Goal: Check status: Check status

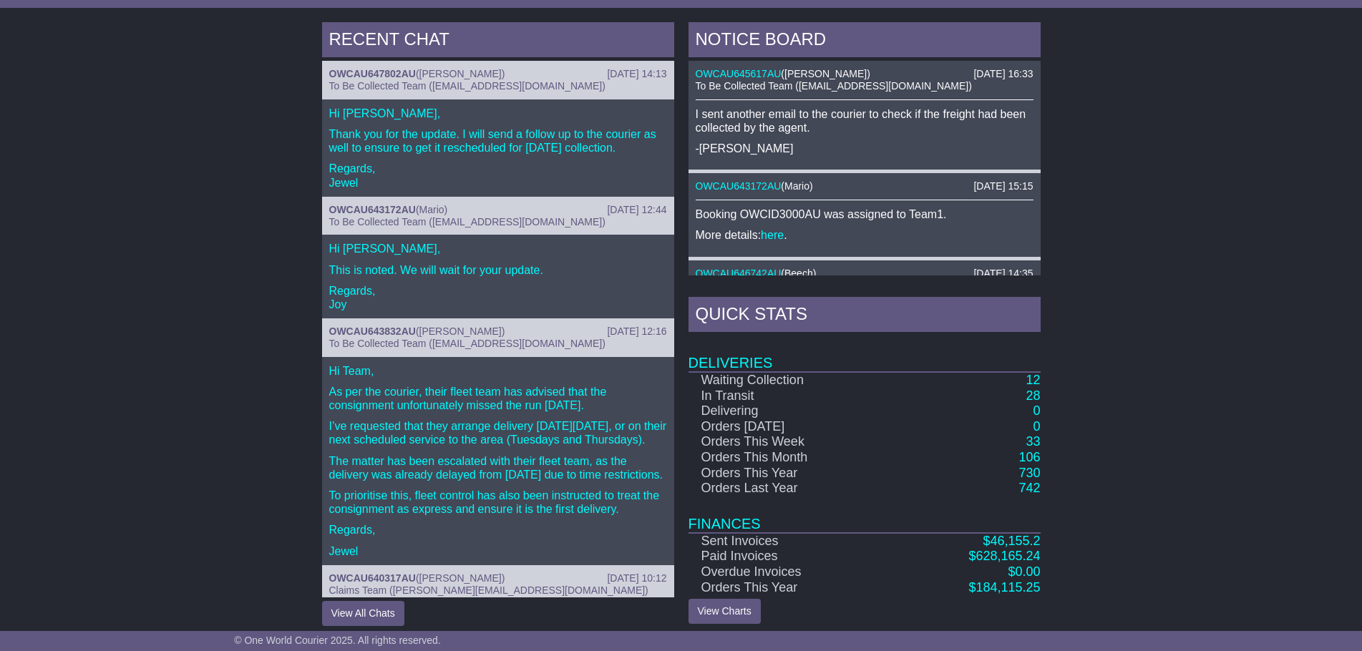
scroll to position [600, 0]
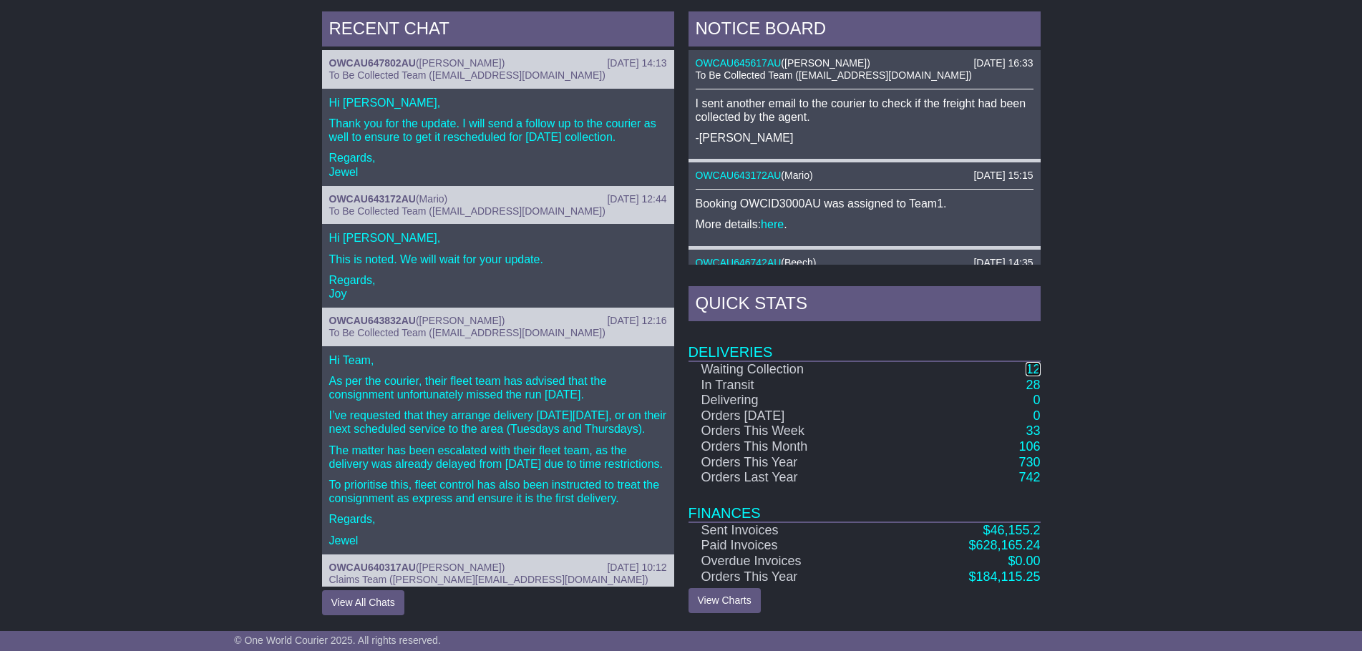
click at [1027, 369] on link "12" at bounding box center [1032, 369] width 14 height 14
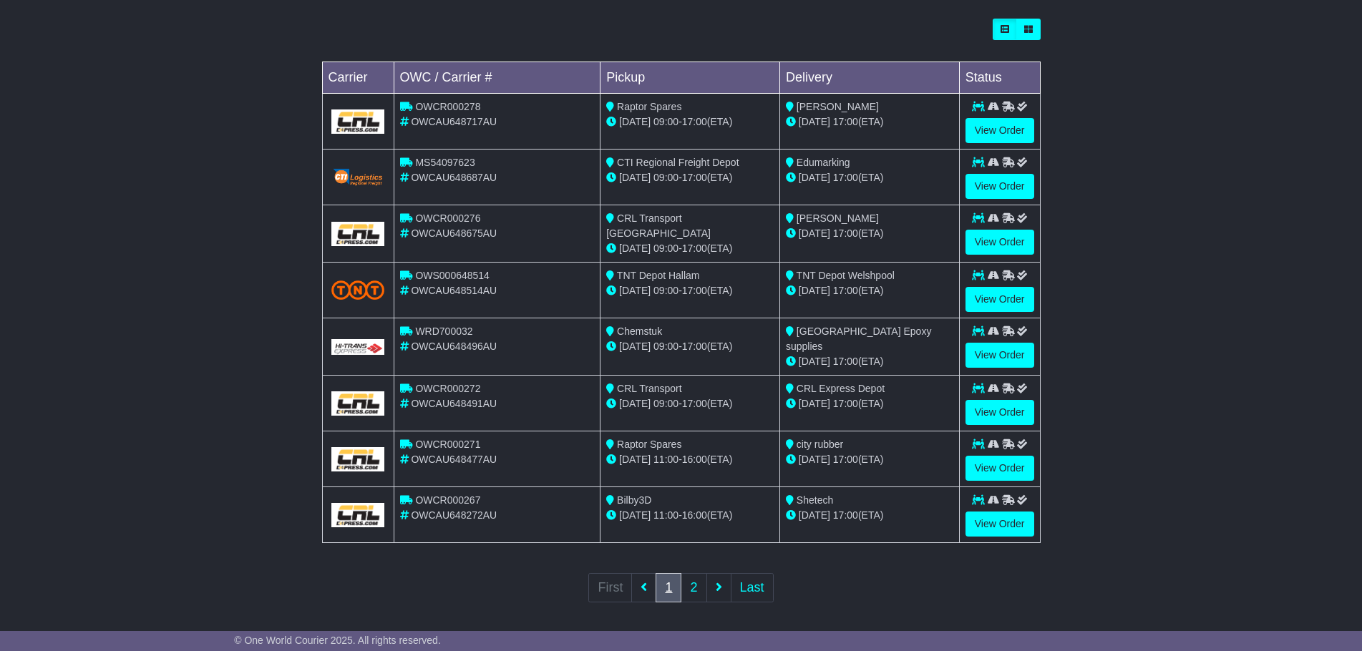
scroll to position [407, 0]
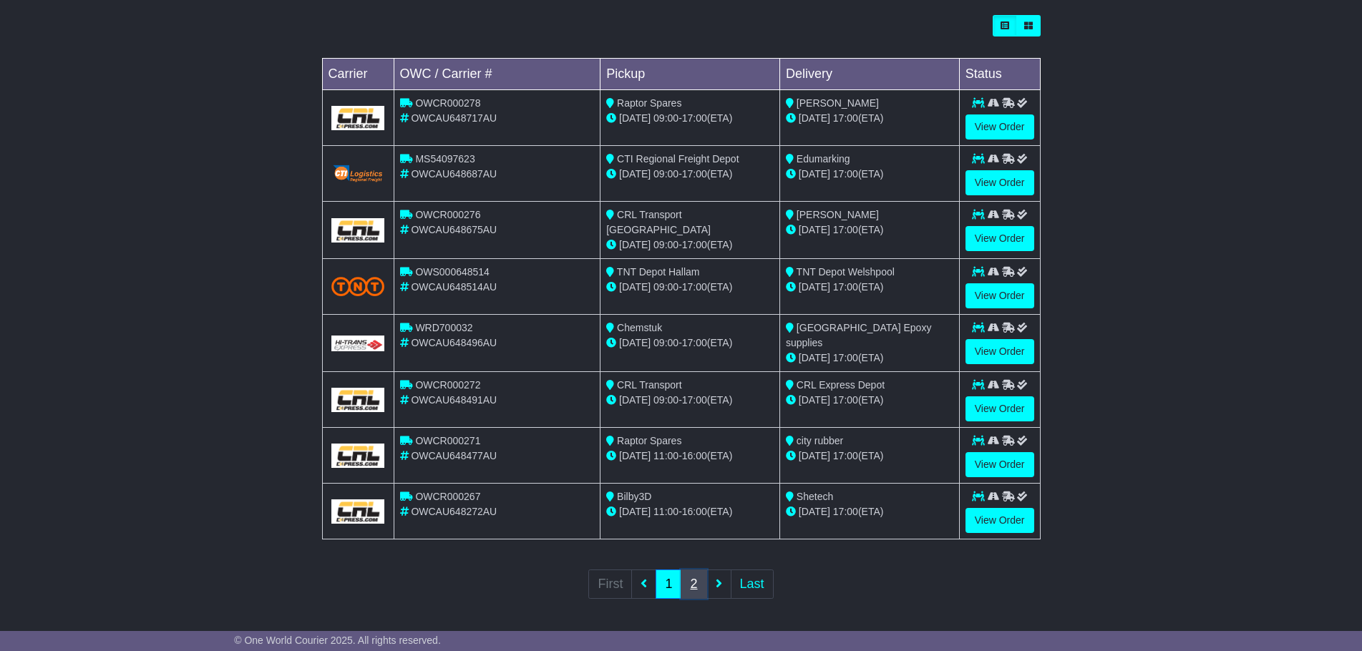
click at [689, 585] on link "2" at bounding box center [693, 584] width 26 height 29
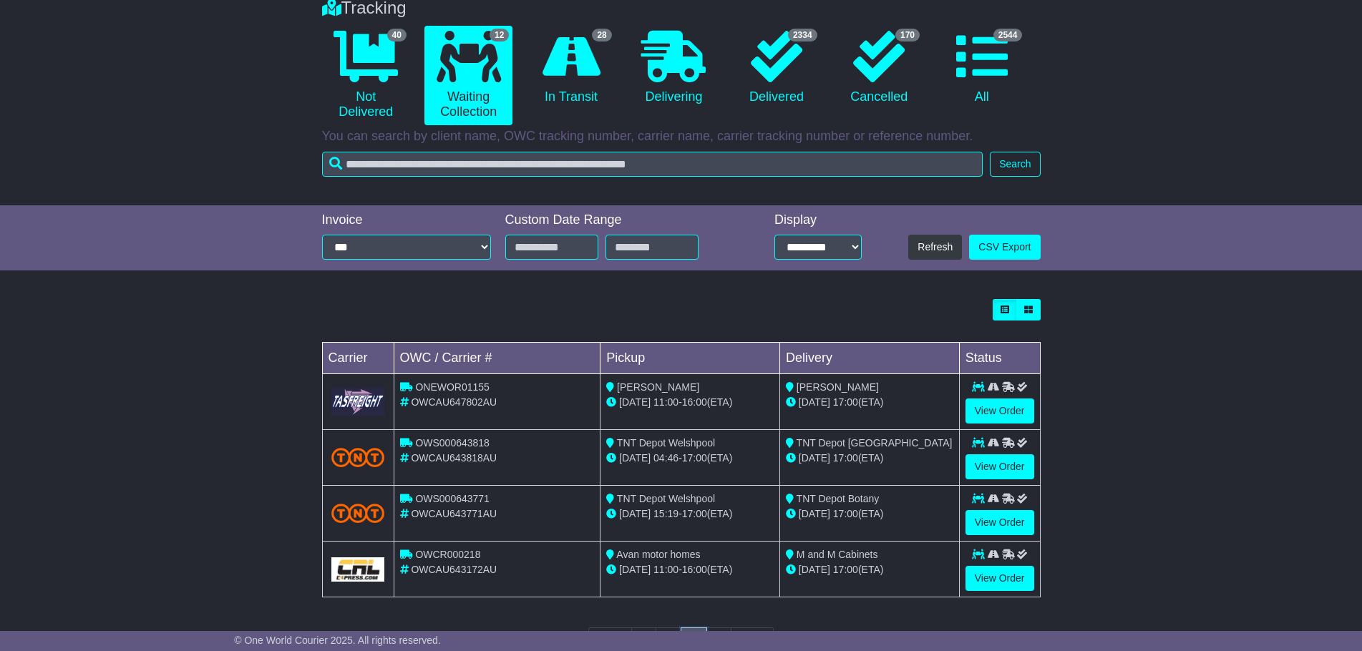
scroll to position [143, 0]
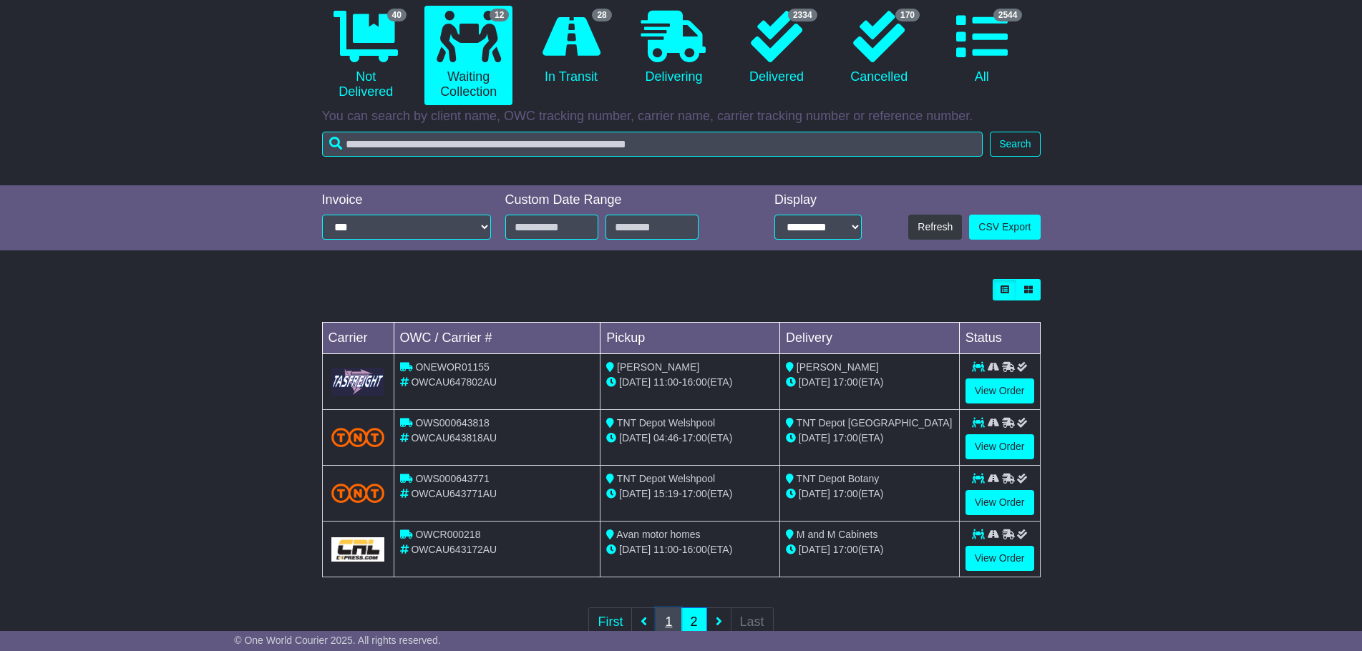
click at [670, 627] on link "1" at bounding box center [668, 621] width 26 height 29
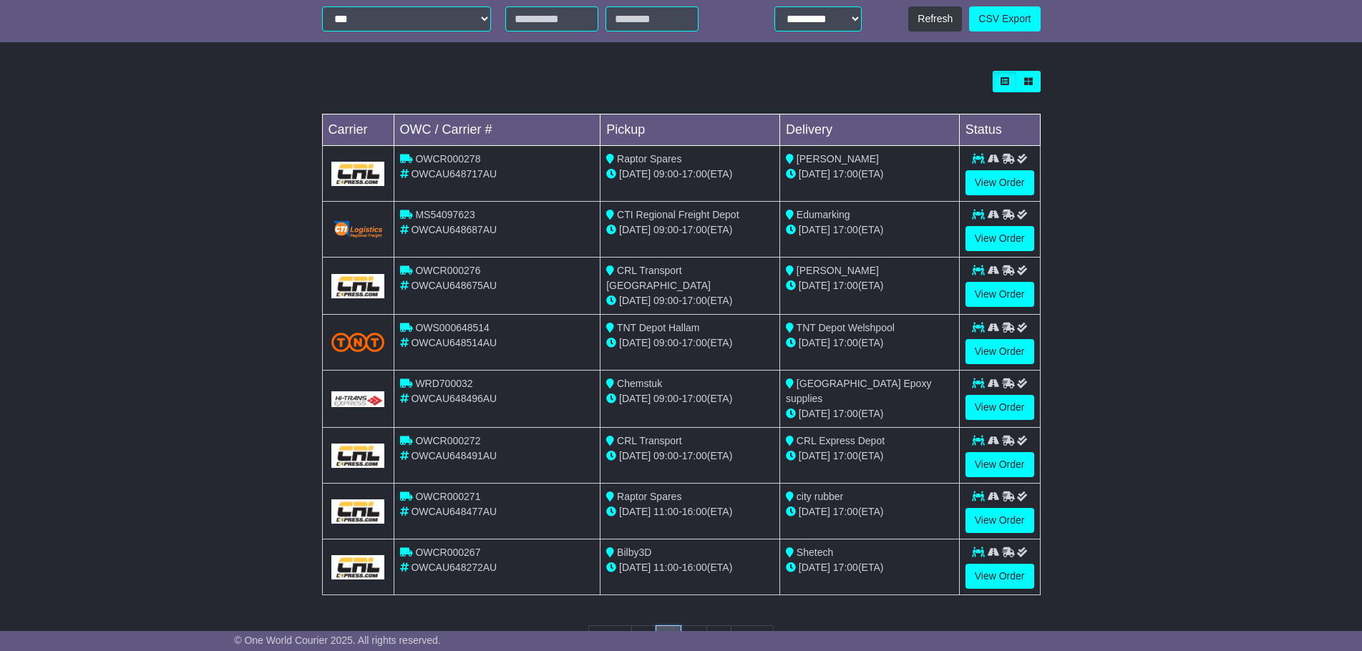
scroll to position [358, 0]
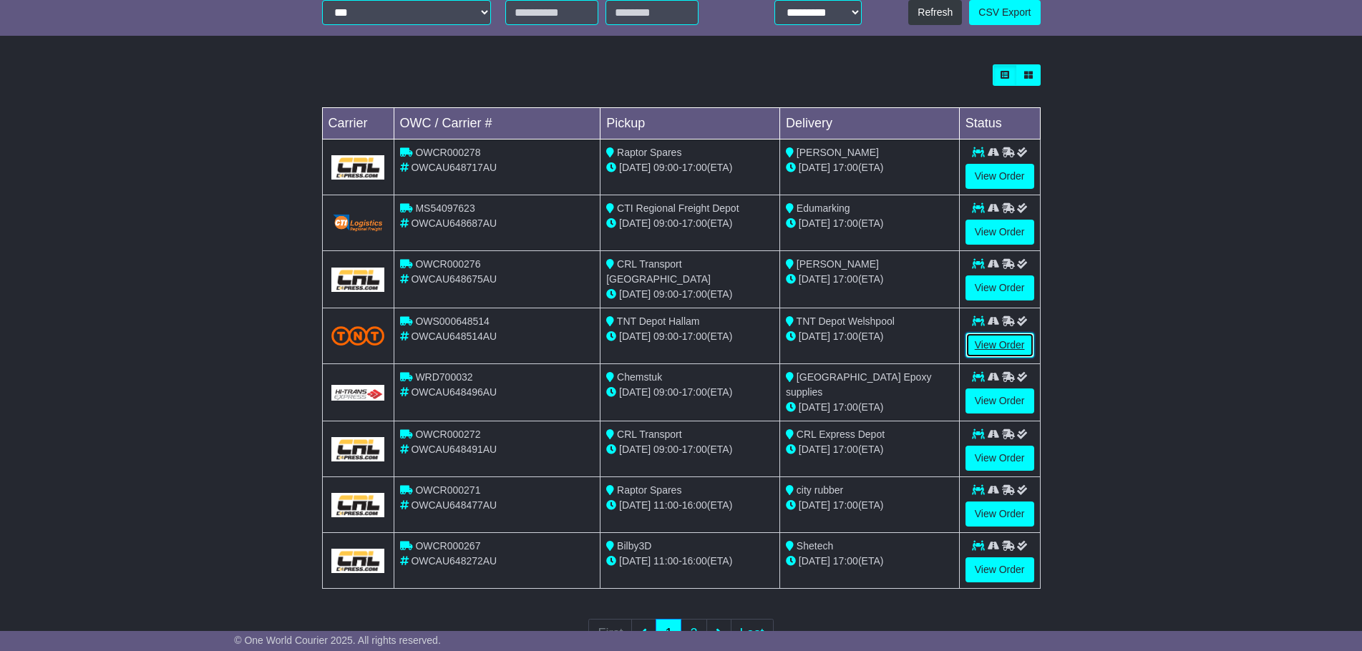
click at [984, 346] on link "View Order" at bounding box center [999, 345] width 69 height 25
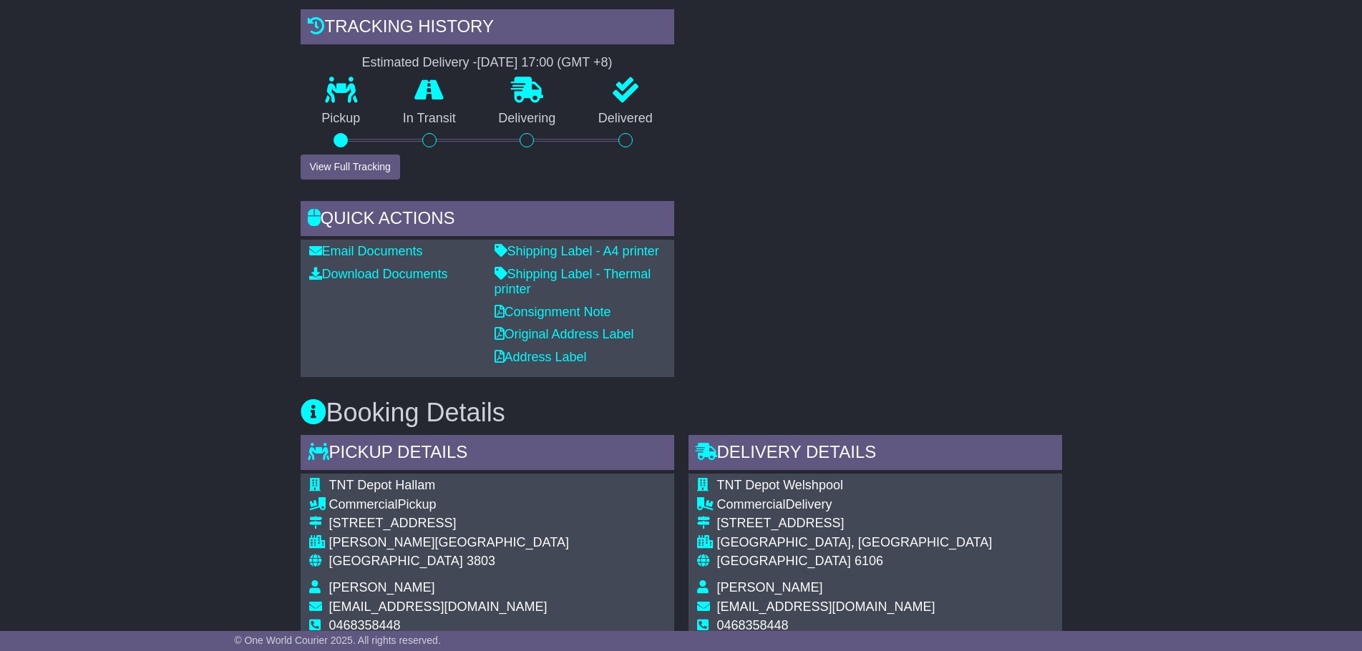
scroll to position [536, 0]
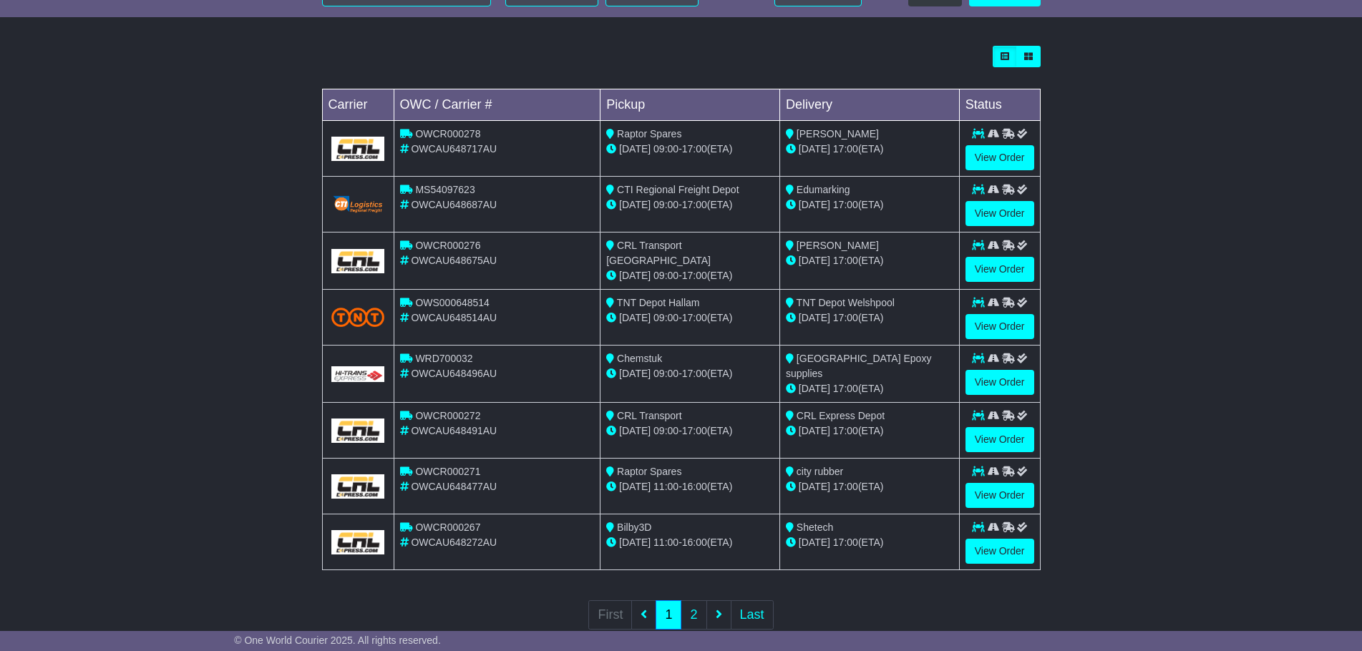
scroll to position [407, 0]
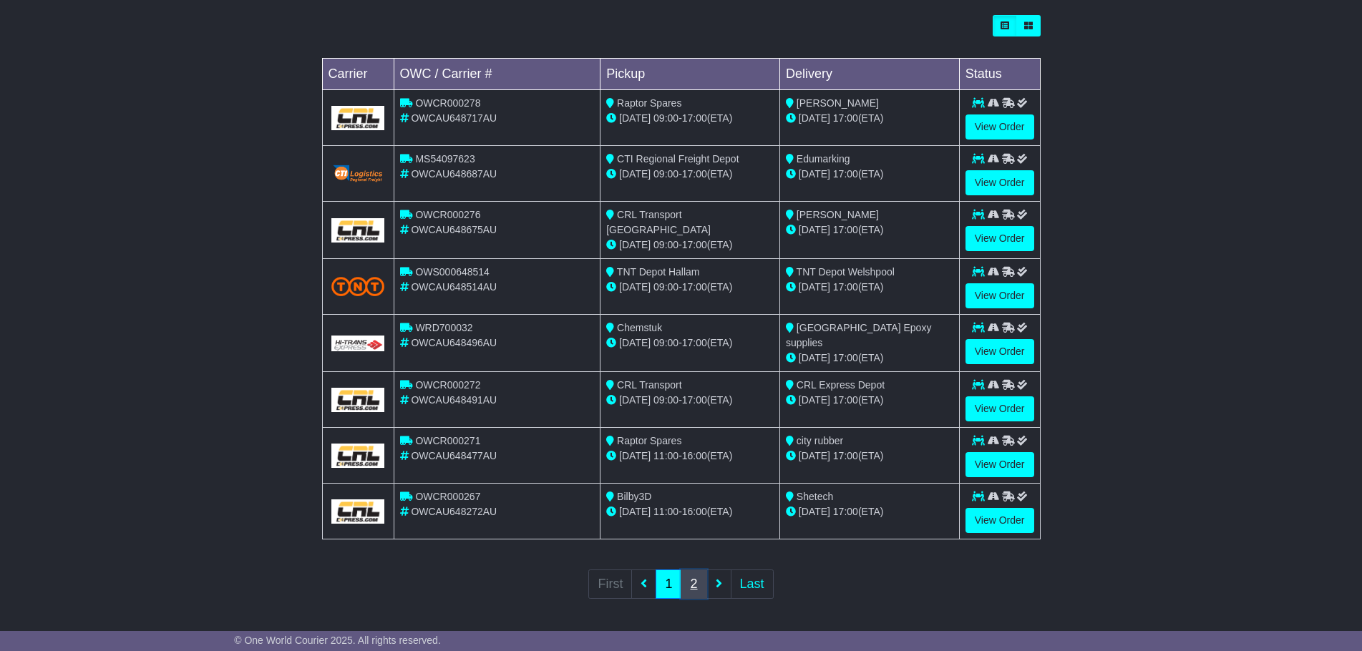
click at [690, 585] on link "2" at bounding box center [693, 584] width 26 height 29
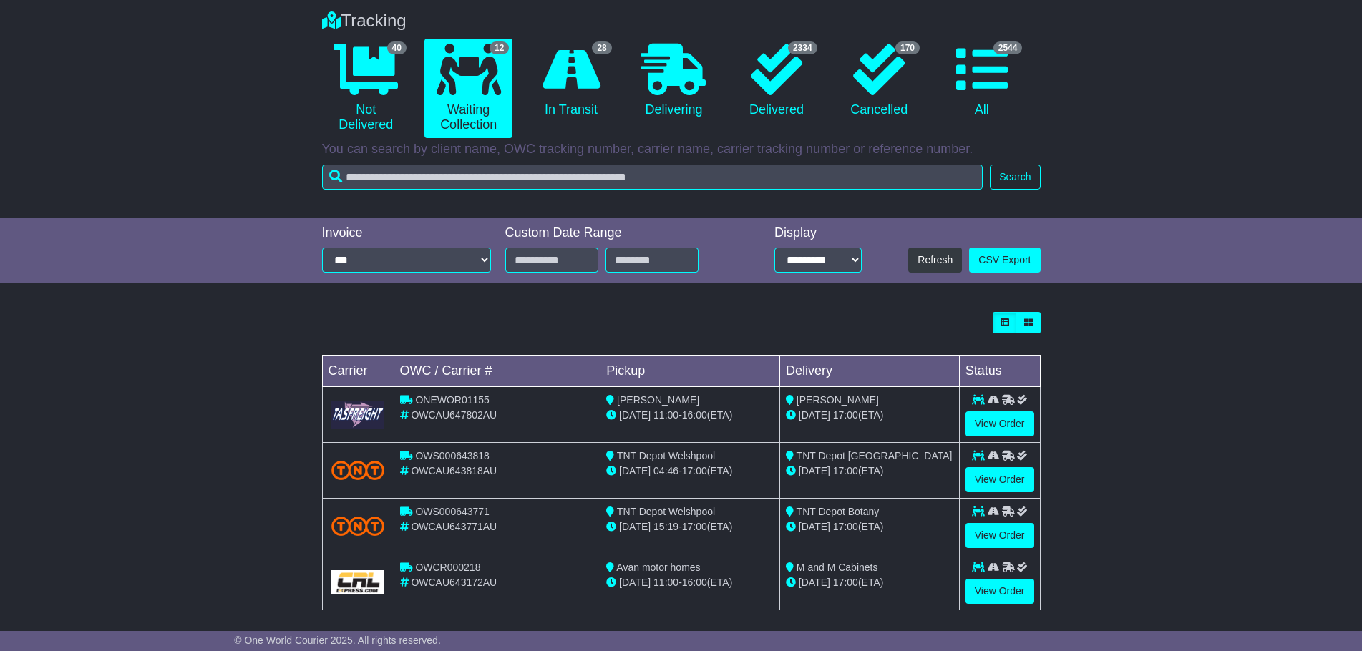
scroll to position [143, 0]
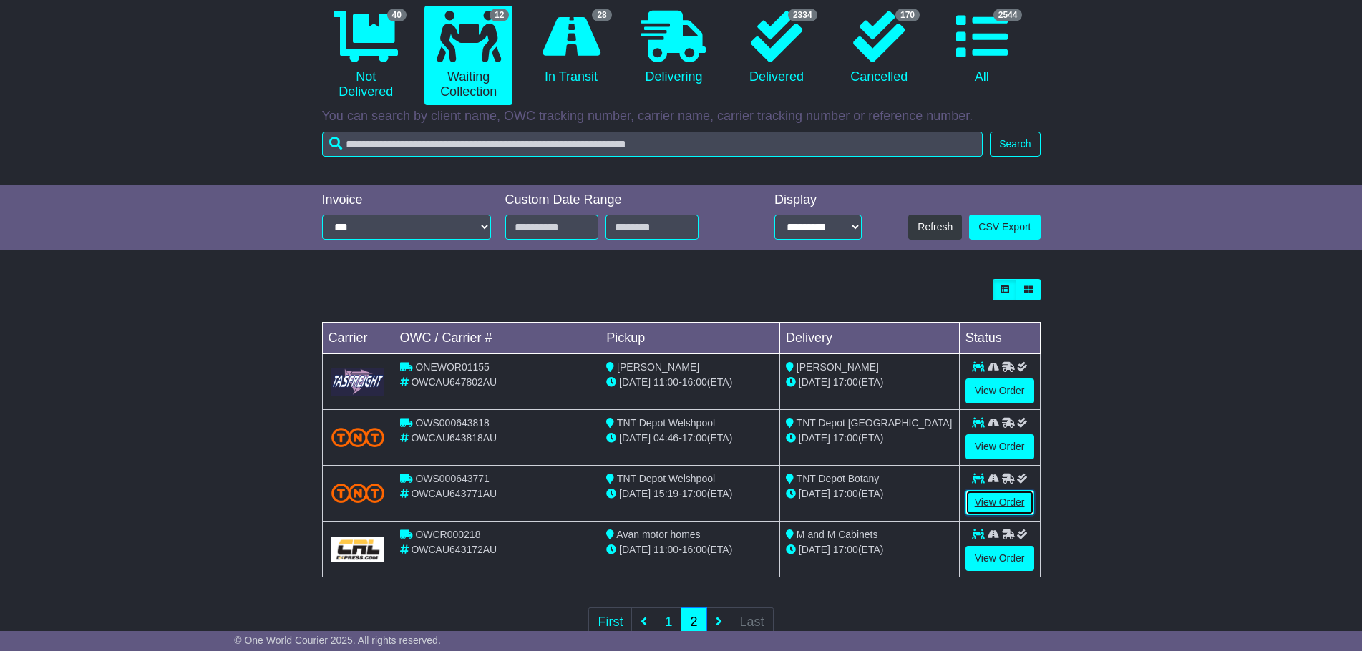
click at [1002, 498] on link "View Order" at bounding box center [999, 502] width 69 height 25
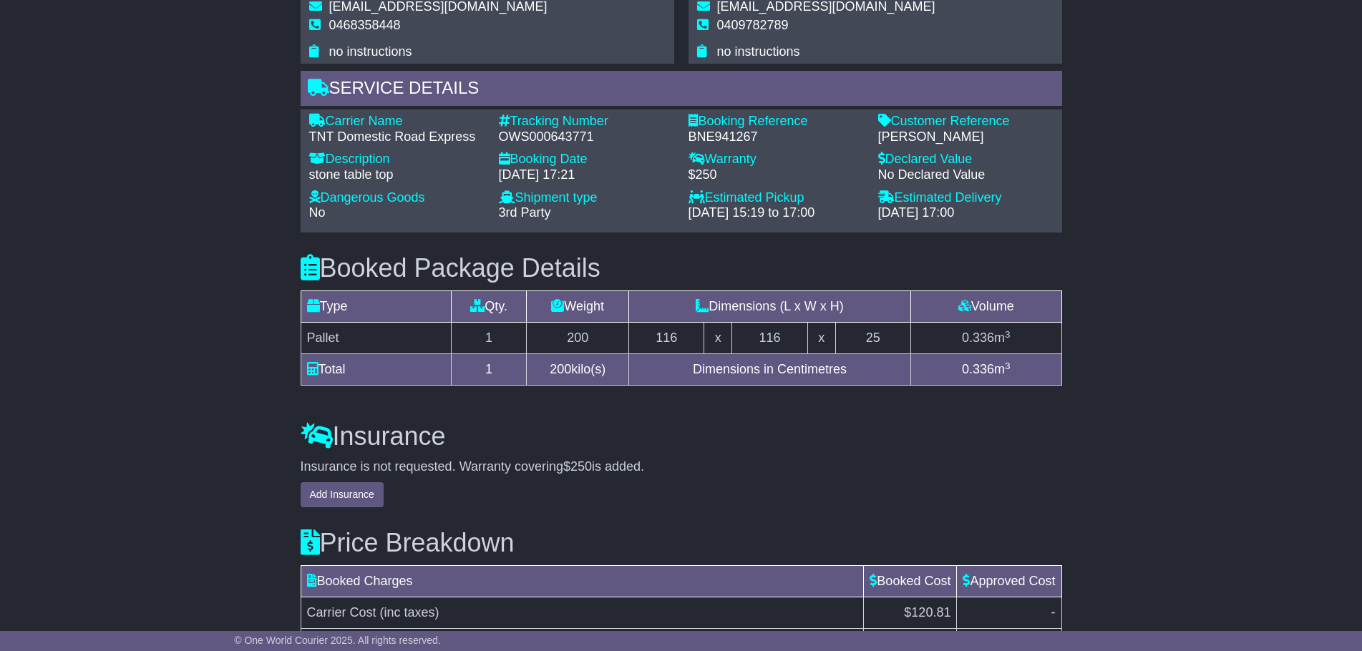
scroll to position [1145, 0]
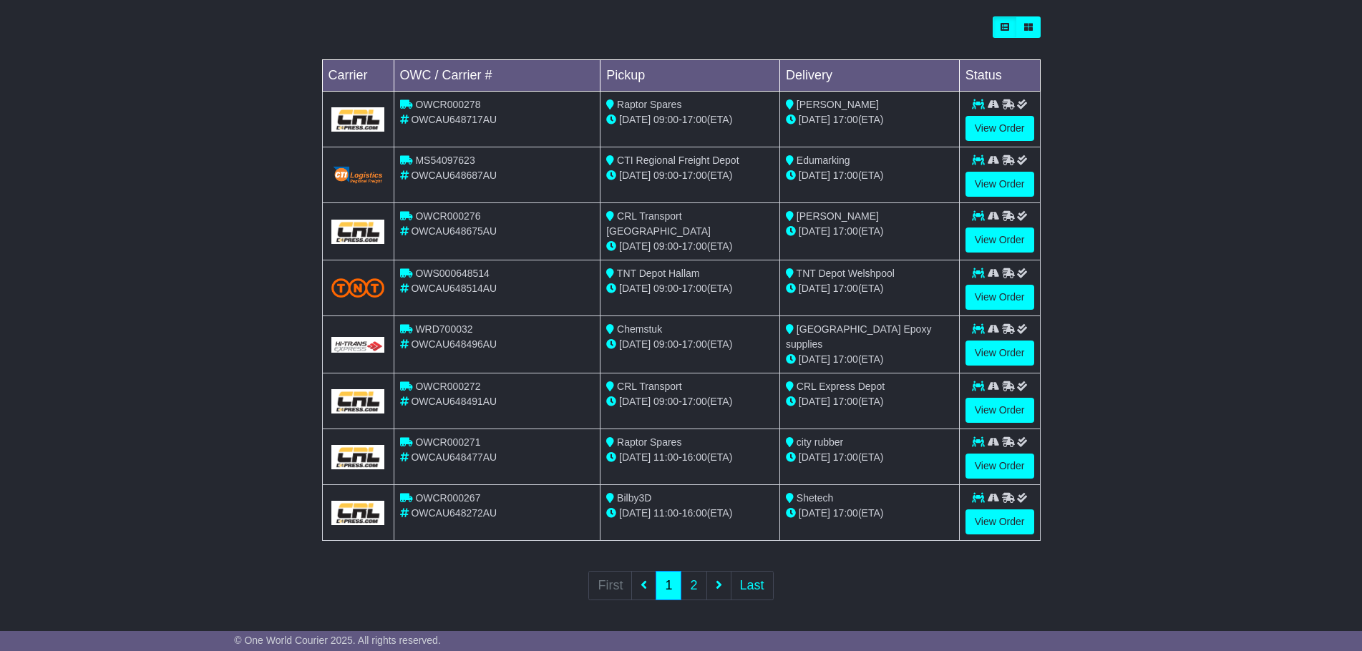
scroll to position [407, 0]
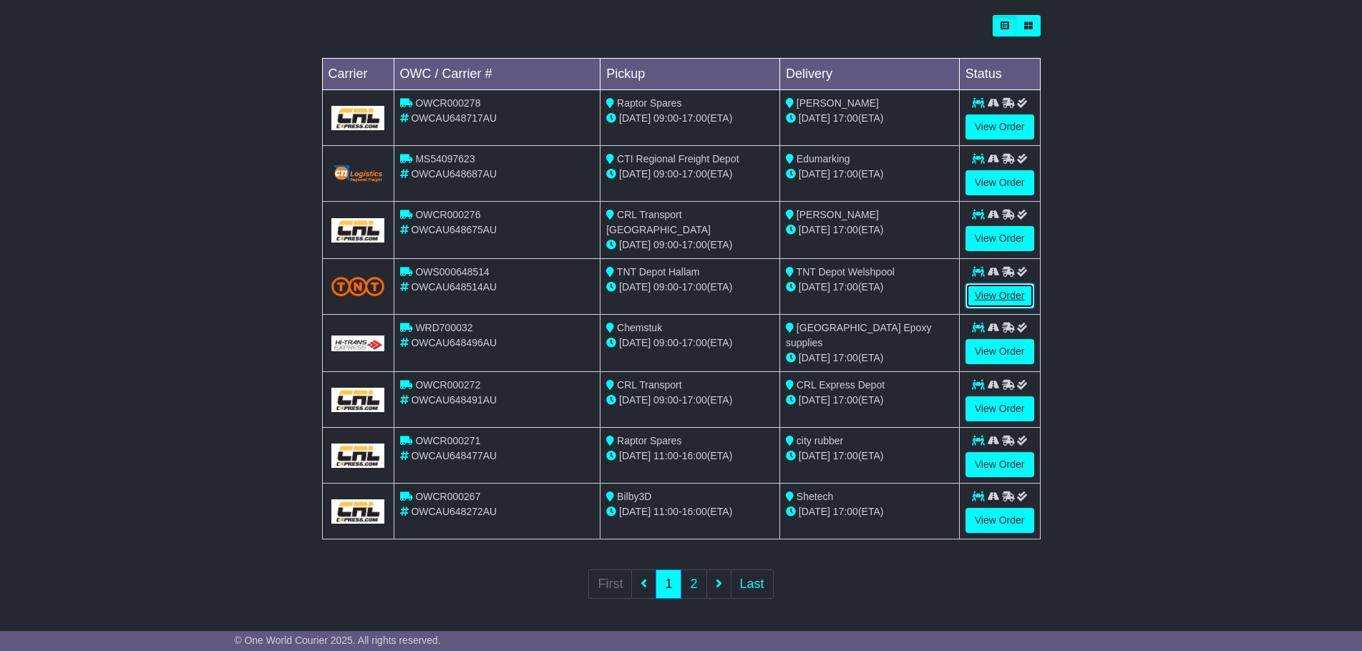
click at [1022, 288] on link "View Order" at bounding box center [999, 295] width 69 height 25
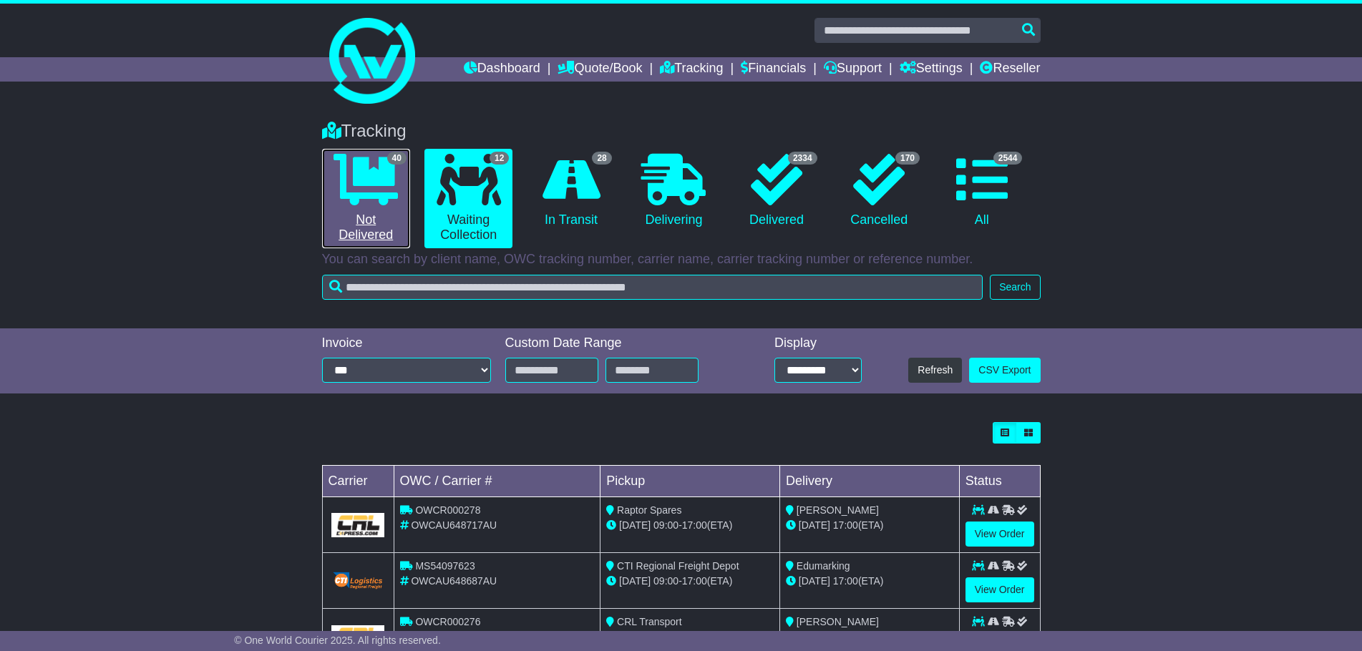
click at [396, 212] on link "40 Not Delivered" at bounding box center [366, 198] width 88 height 99
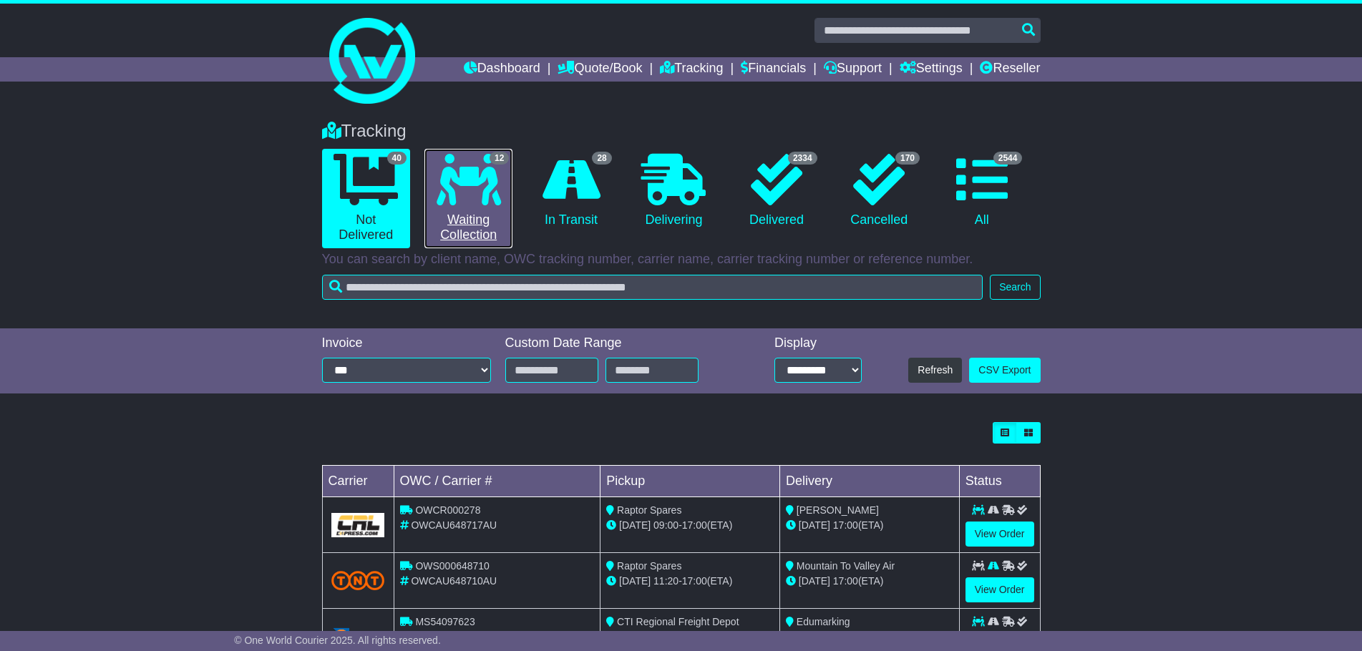
click at [484, 207] on link "12 Waiting Collection" at bounding box center [468, 198] width 88 height 99
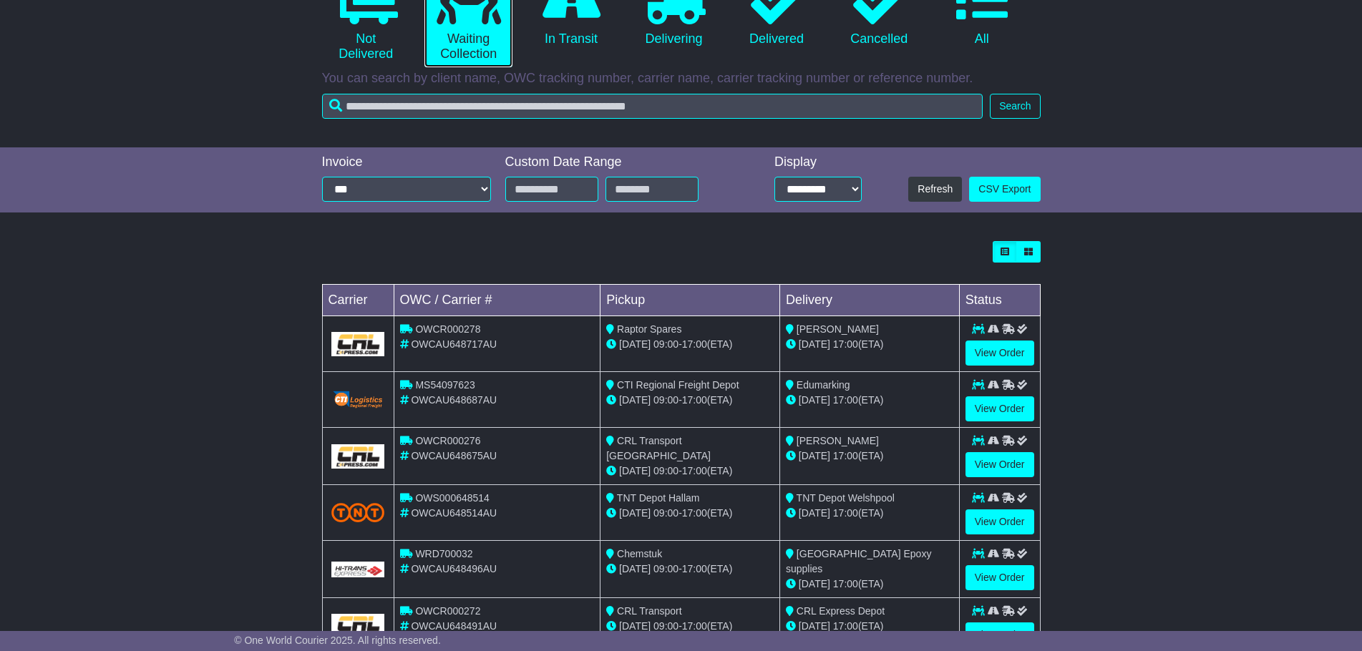
scroll to position [286, 0]
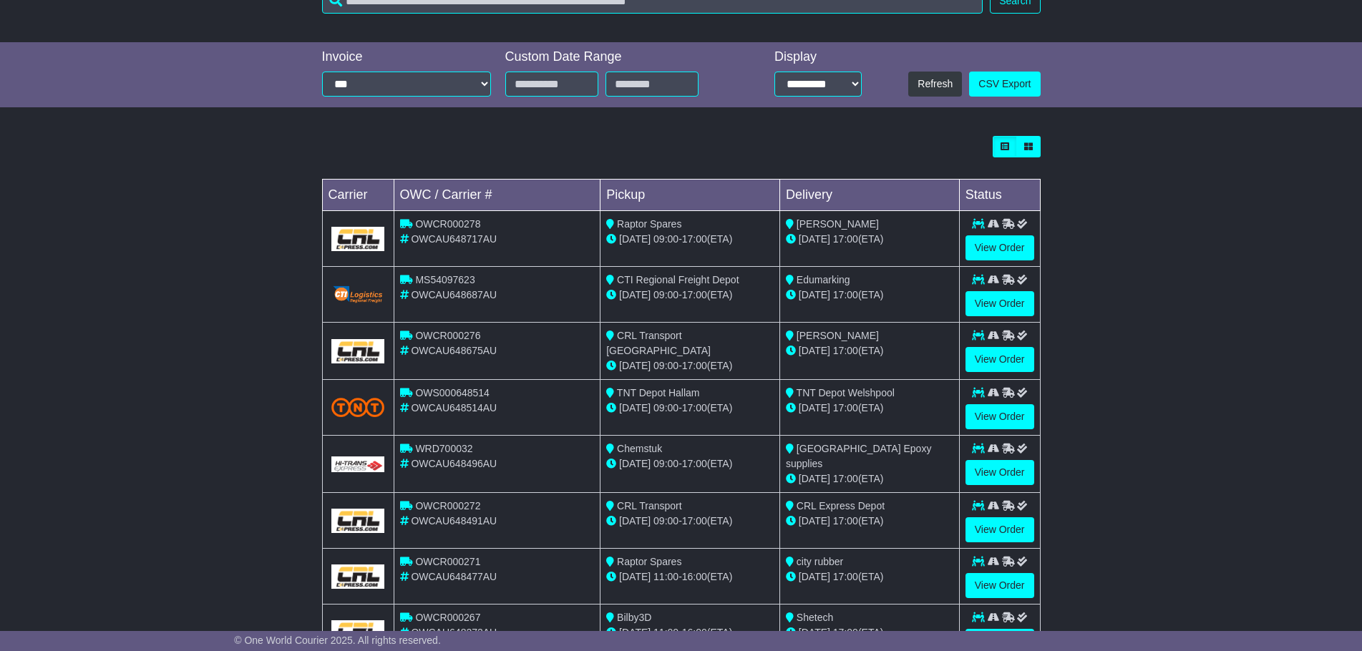
drag, startPoint x: 730, startPoint y: 406, endPoint x: 634, endPoint y: 404, distance: 95.9
click at [634, 404] on div "22 Sep 09:00 - 17:00 (ETA)" at bounding box center [689, 408] width 167 height 15
click at [639, 401] on div "22 Sep 09:00 - 17:00 (ETA)" at bounding box center [689, 408] width 167 height 15
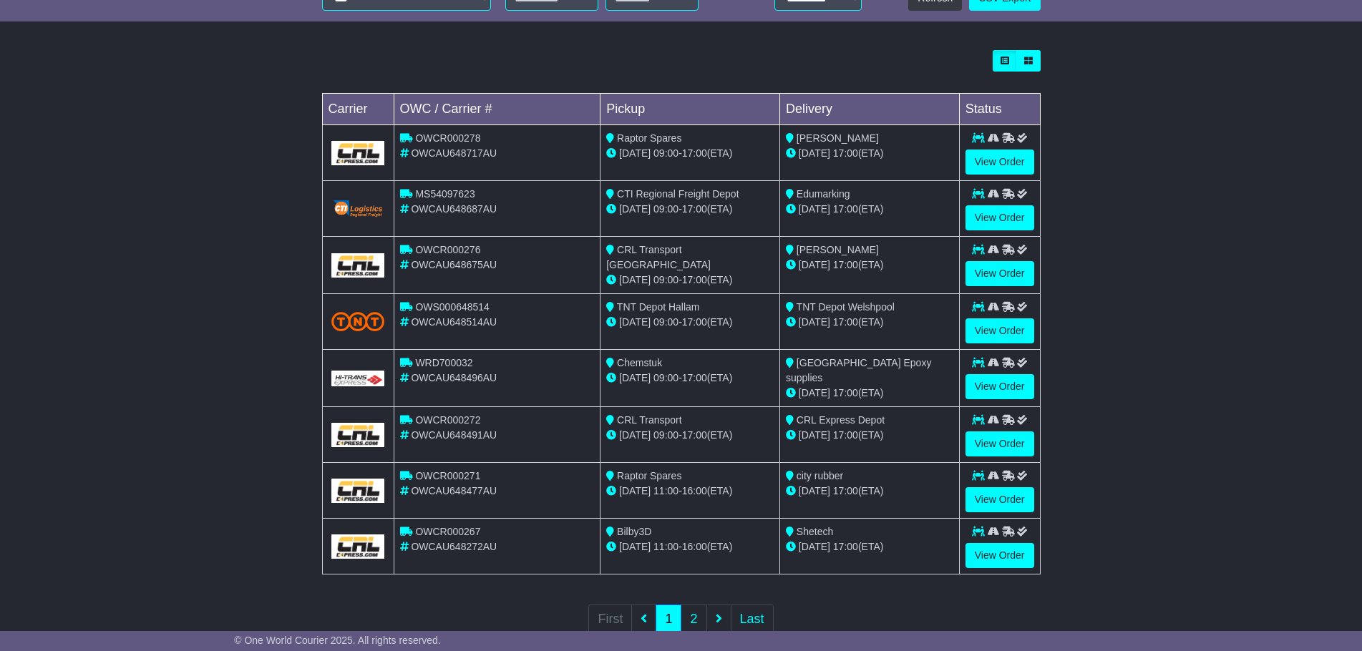
scroll to position [407, 0]
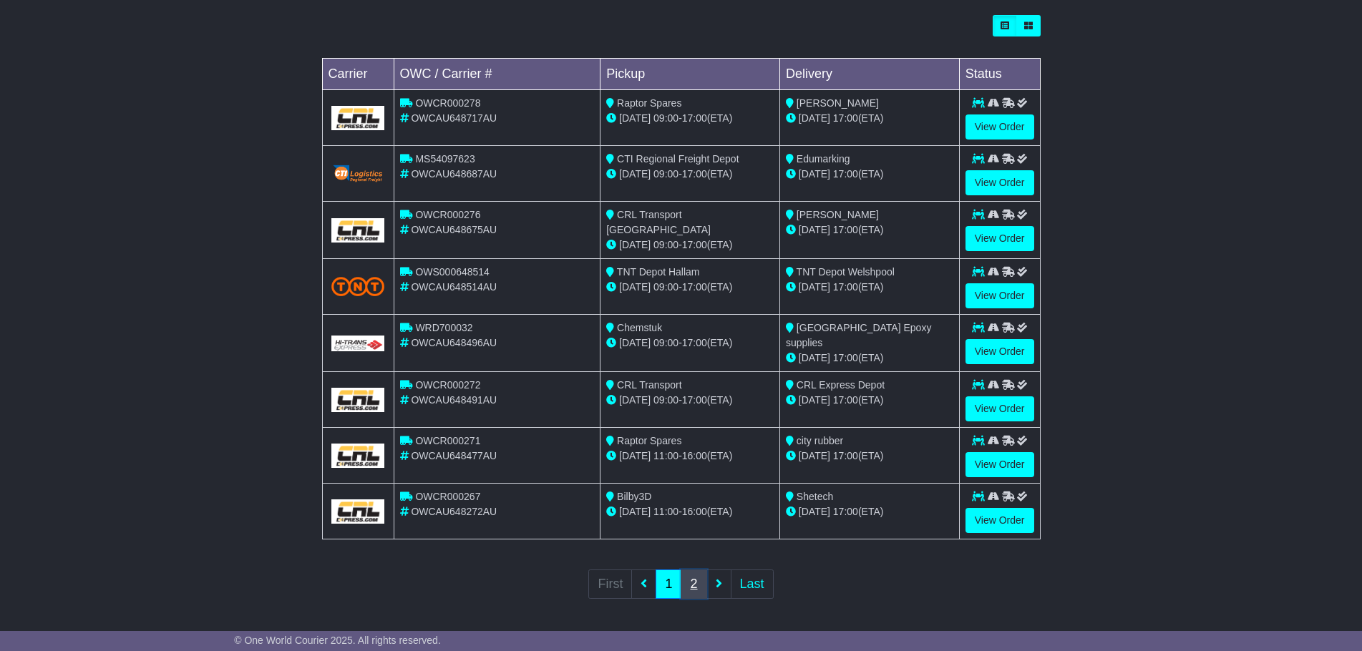
click at [694, 586] on link "2" at bounding box center [693, 584] width 26 height 29
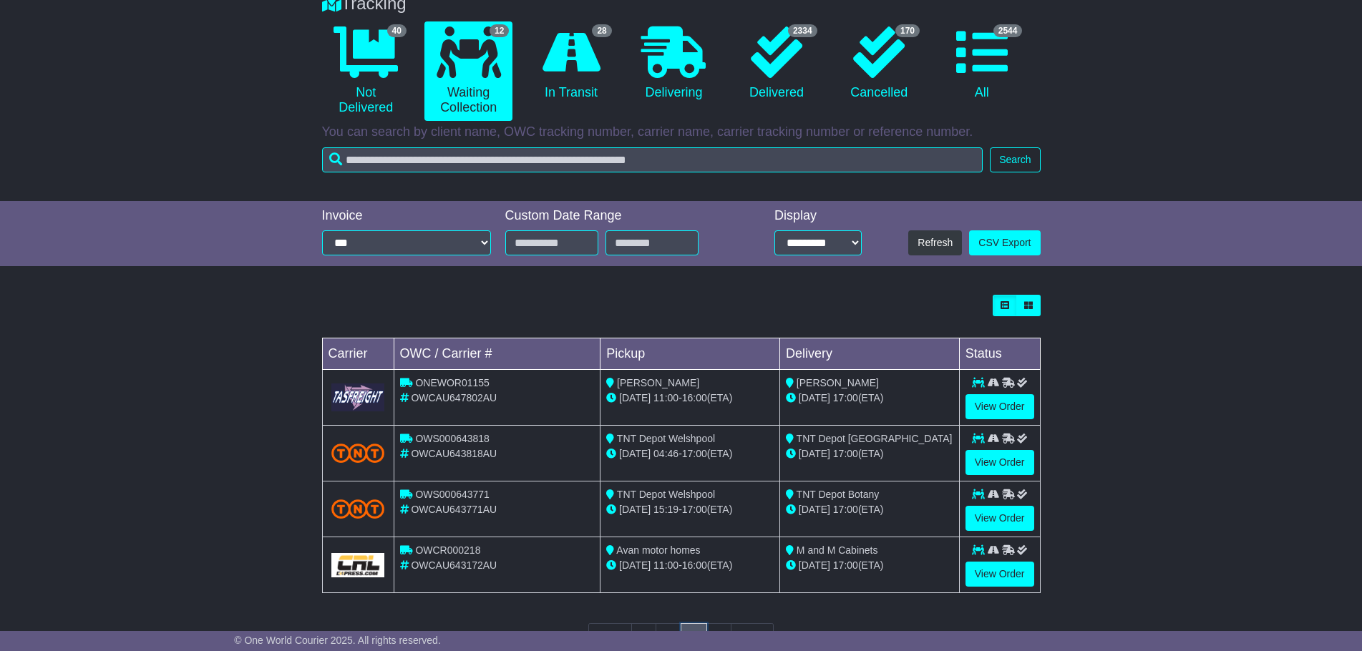
scroll to position [184, 0]
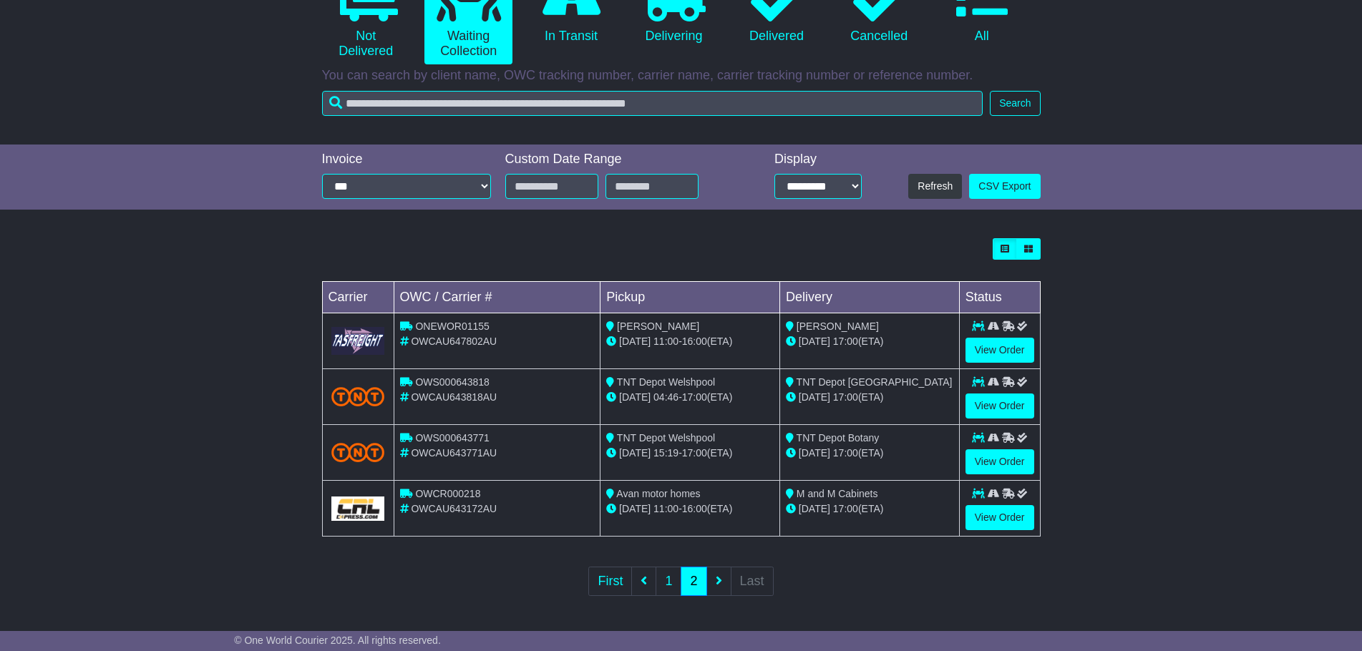
click at [729, 436] on div "TNT Depot Welshpool" at bounding box center [689, 438] width 167 height 15
click at [695, 436] on span "TNT Depot Welshpool" at bounding box center [666, 437] width 98 height 11
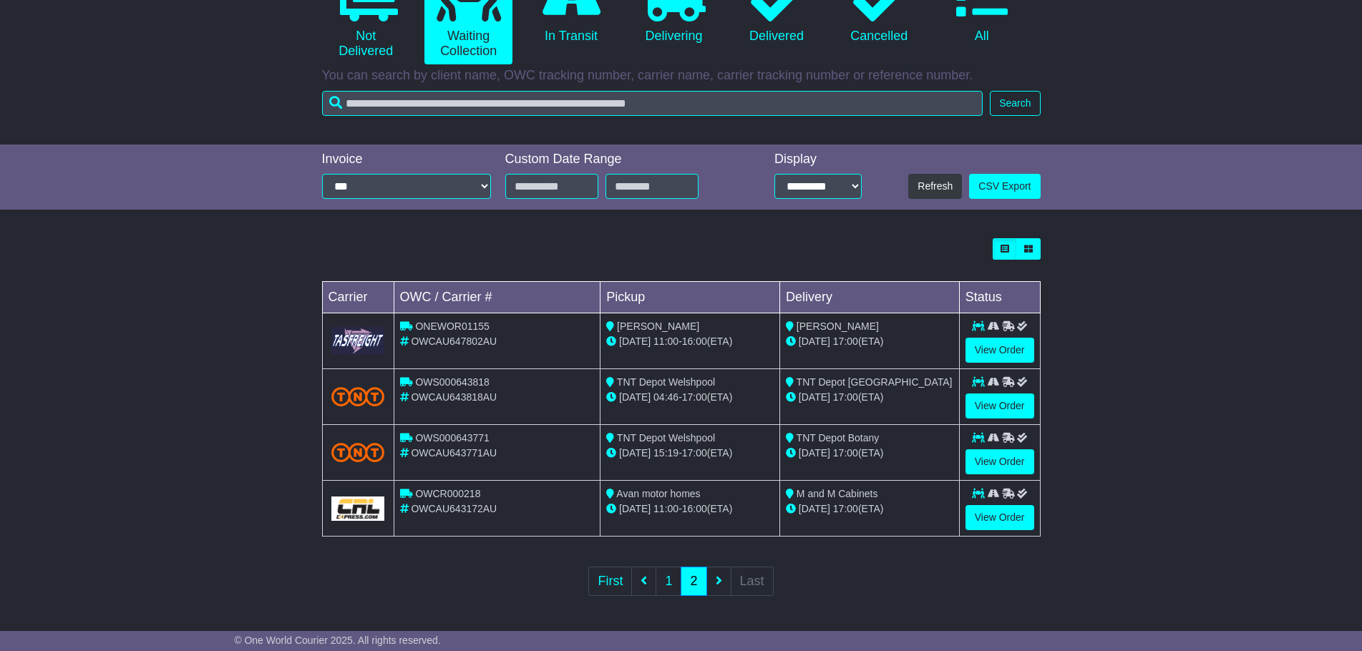
click at [703, 464] on td "TNT Depot Welshpool 22 Sep 15:19 - 17:00 (ETA)" at bounding box center [690, 453] width 180 height 56
click at [669, 596] on link "1" at bounding box center [668, 581] width 26 height 29
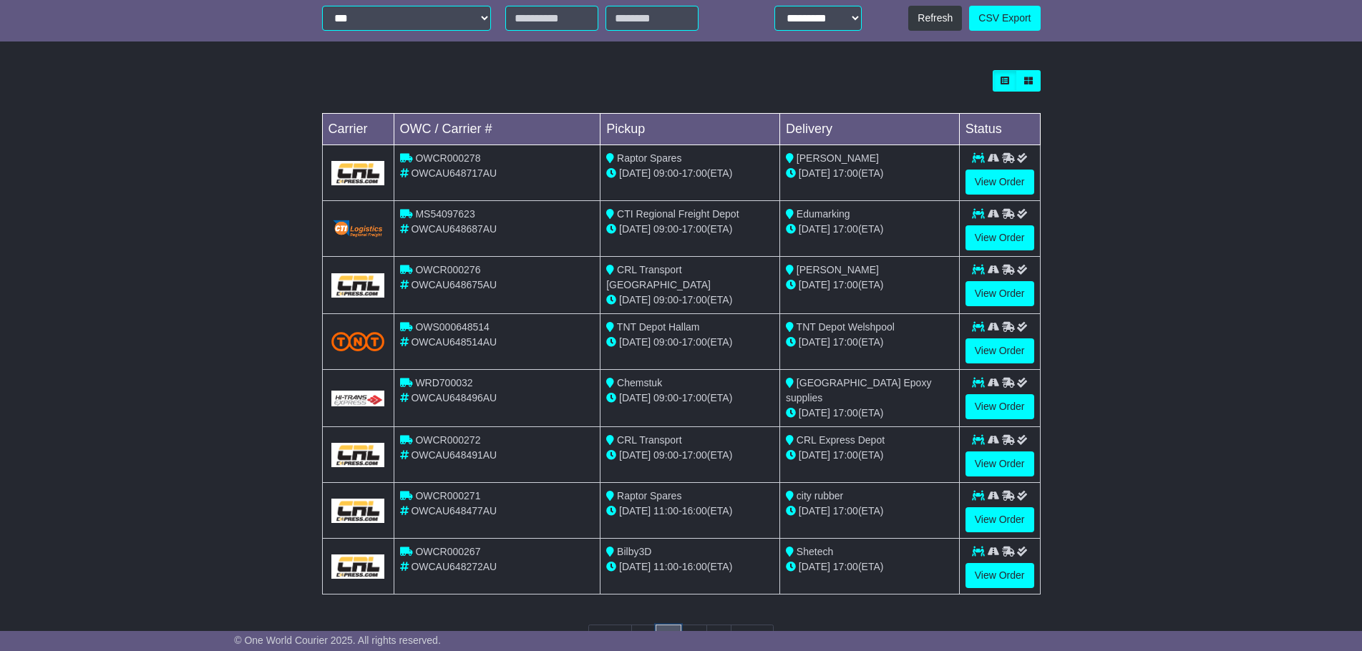
scroll to position [358, 0]
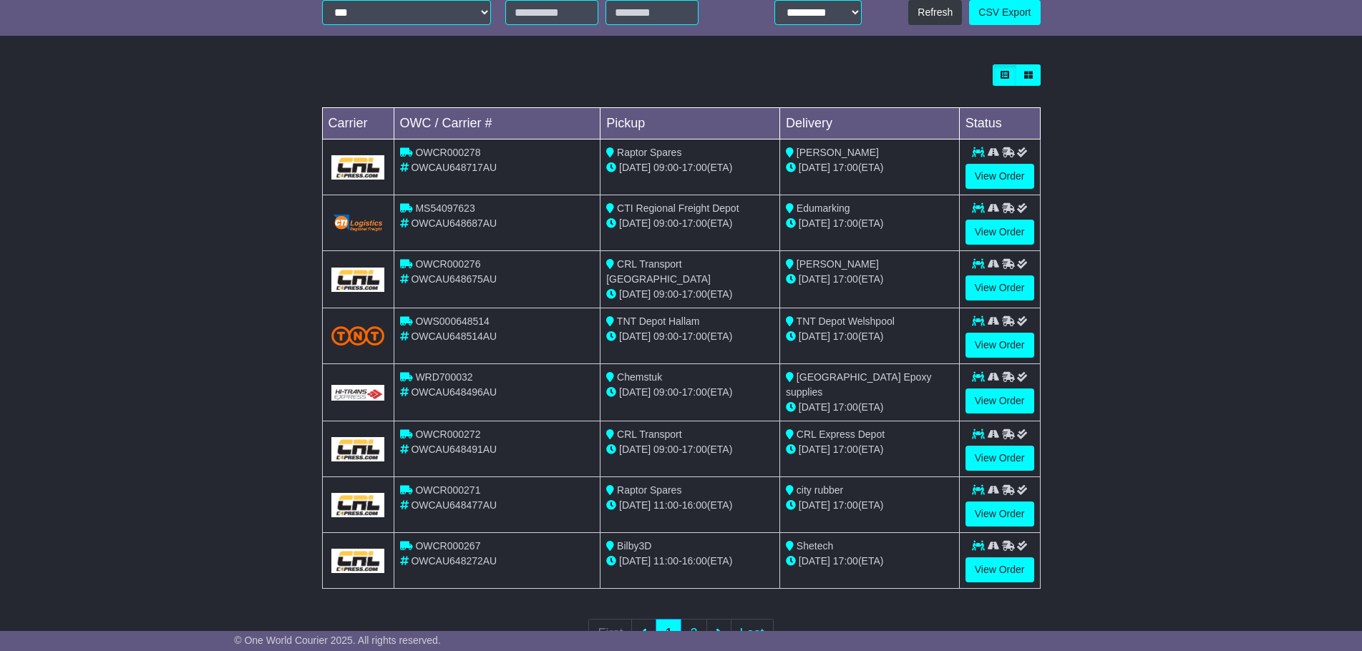
drag, startPoint x: 731, startPoint y: 336, endPoint x: 662, endPoint y: 329, distance: 69.1
click at [662, 329] on div "22 Sep 09:00 - 17:00 (ETA)" at bounding box center [689, 336] width 167 height 15
click at [687, 337] on span "17:00" at bounding box center [694, 336] width 25 height 11
click at [971, 345] on link "View Order" at bounding box center [999, 345] width 69 height 25
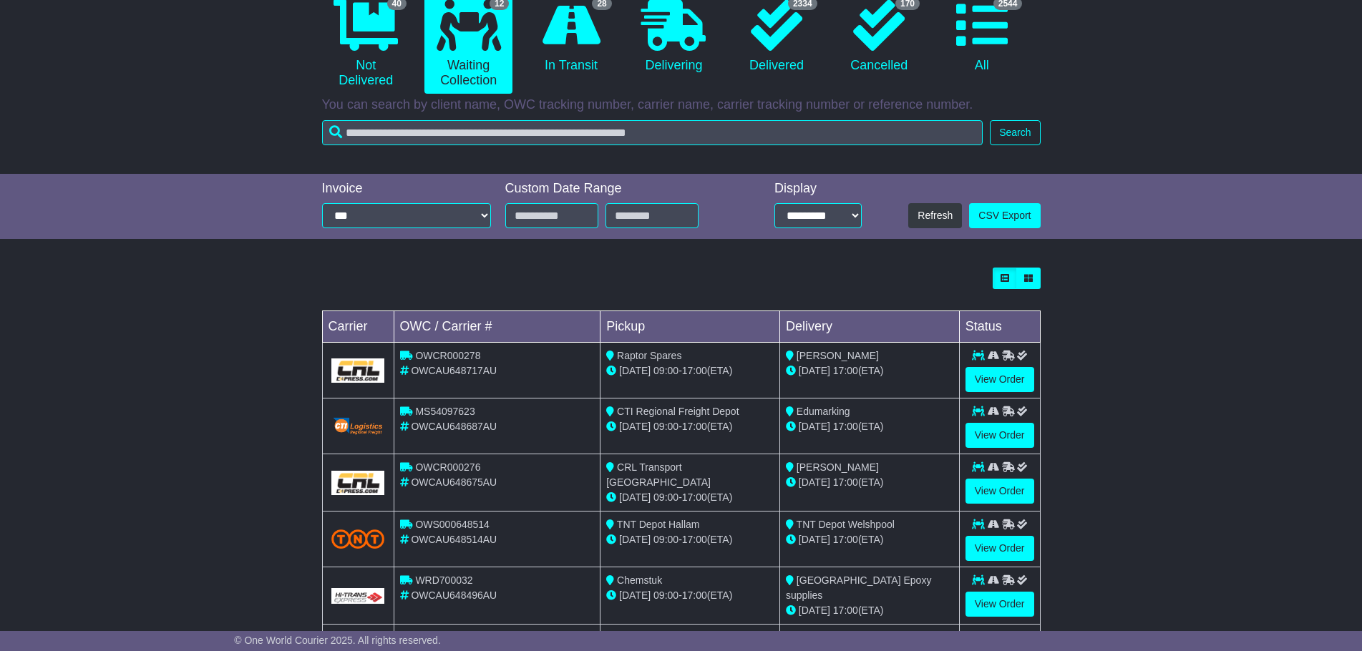
scroll to position [143, 0]
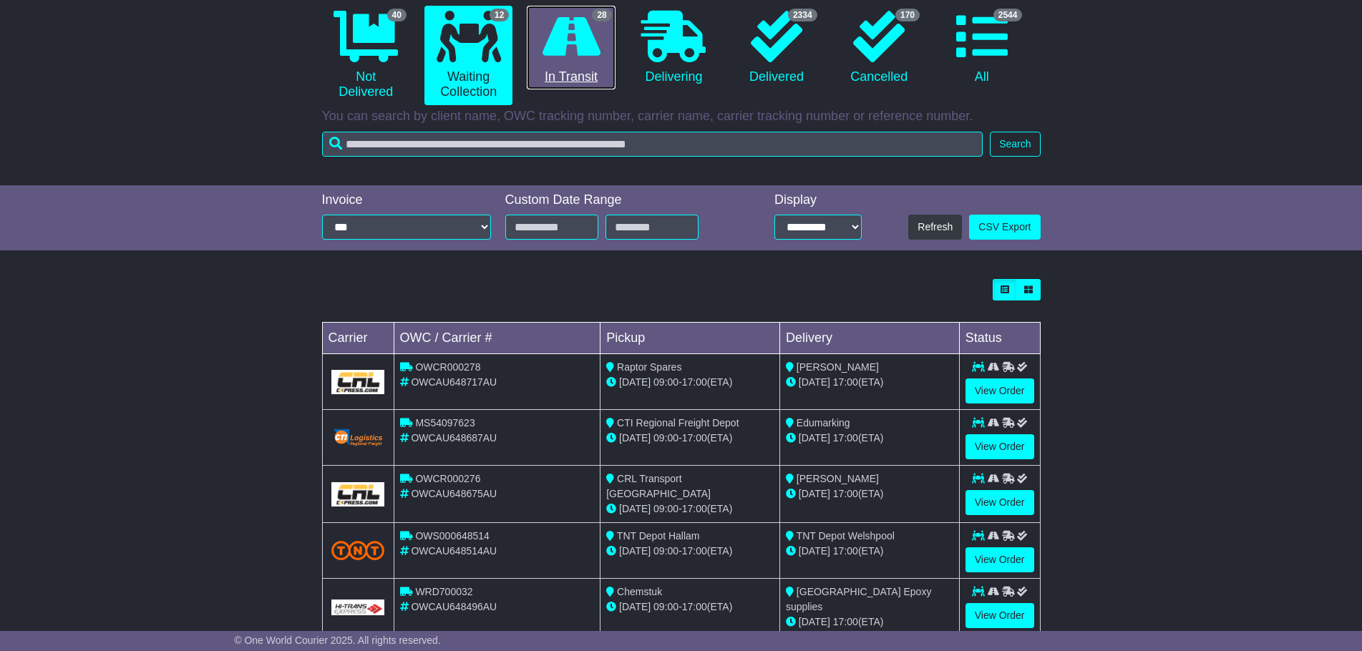
click at [557, 61] on icon at bounding box center [571, 37] width 58 height 52
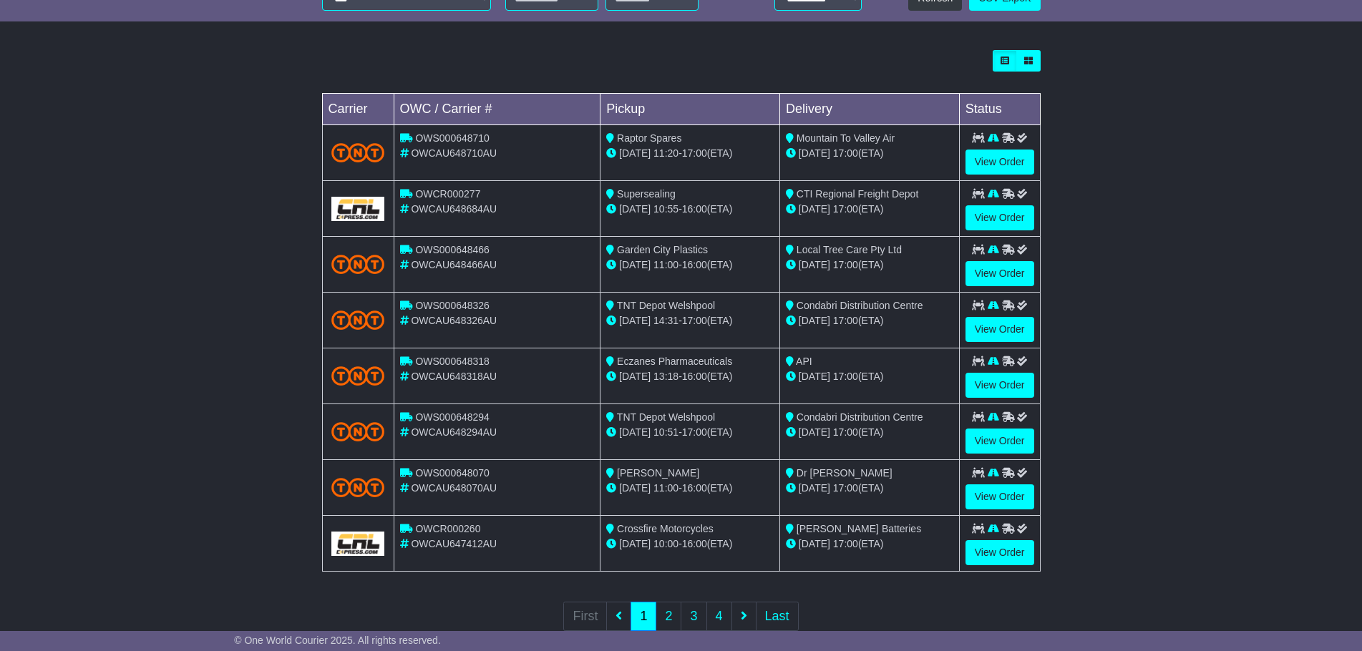
scroll to position [407, 0]
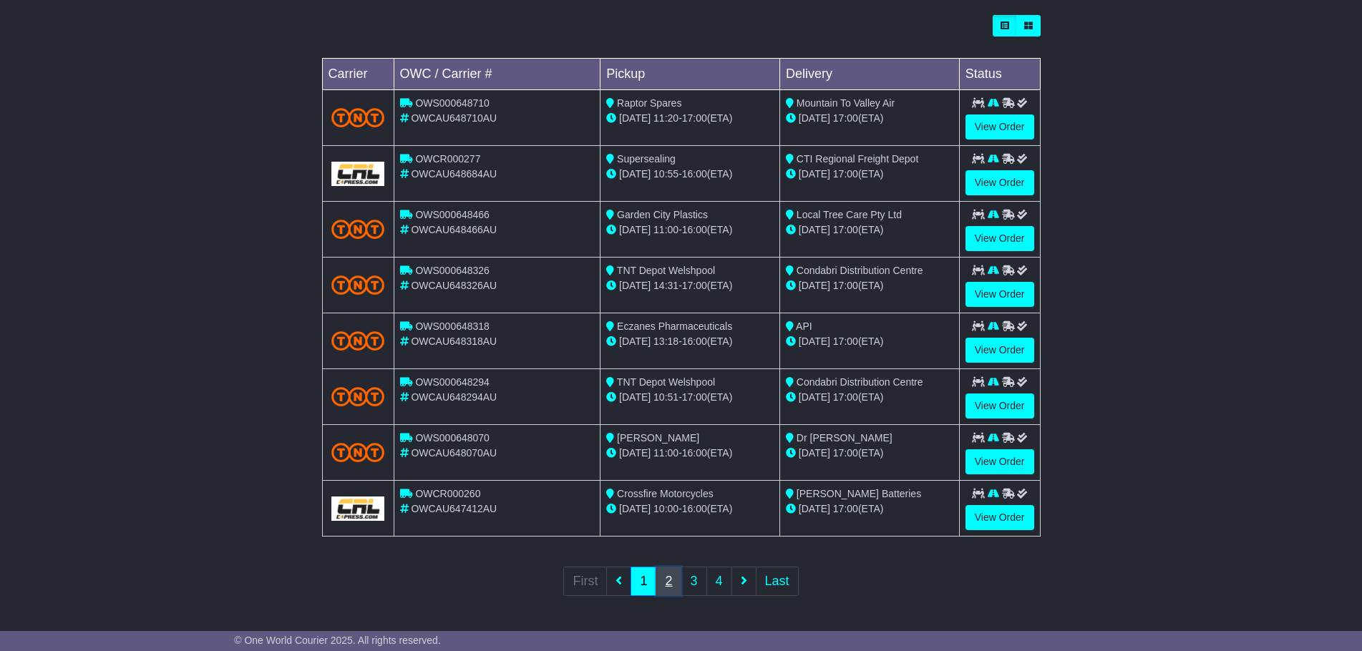
click at [667, 586] on link "2" at bounding box center [668, 581] width 26 height 29
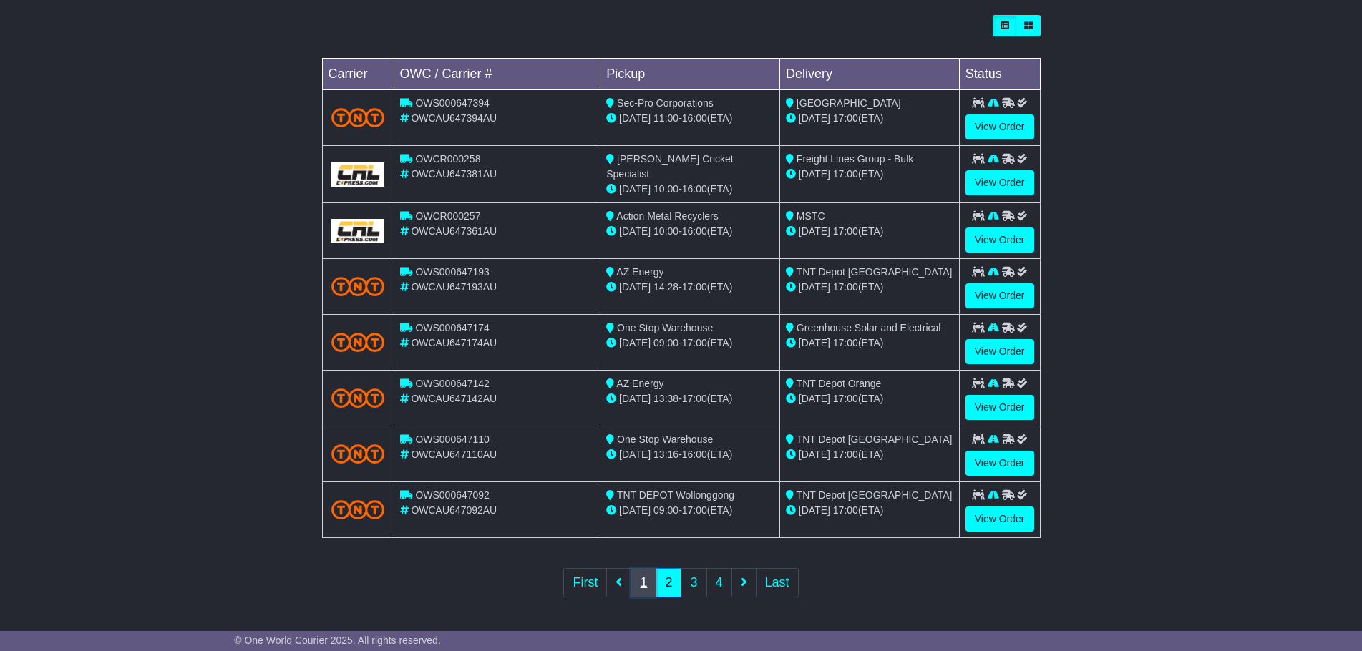
click at [633, 587] on link "1" at bounding box center [643, 582] width 26 height 29
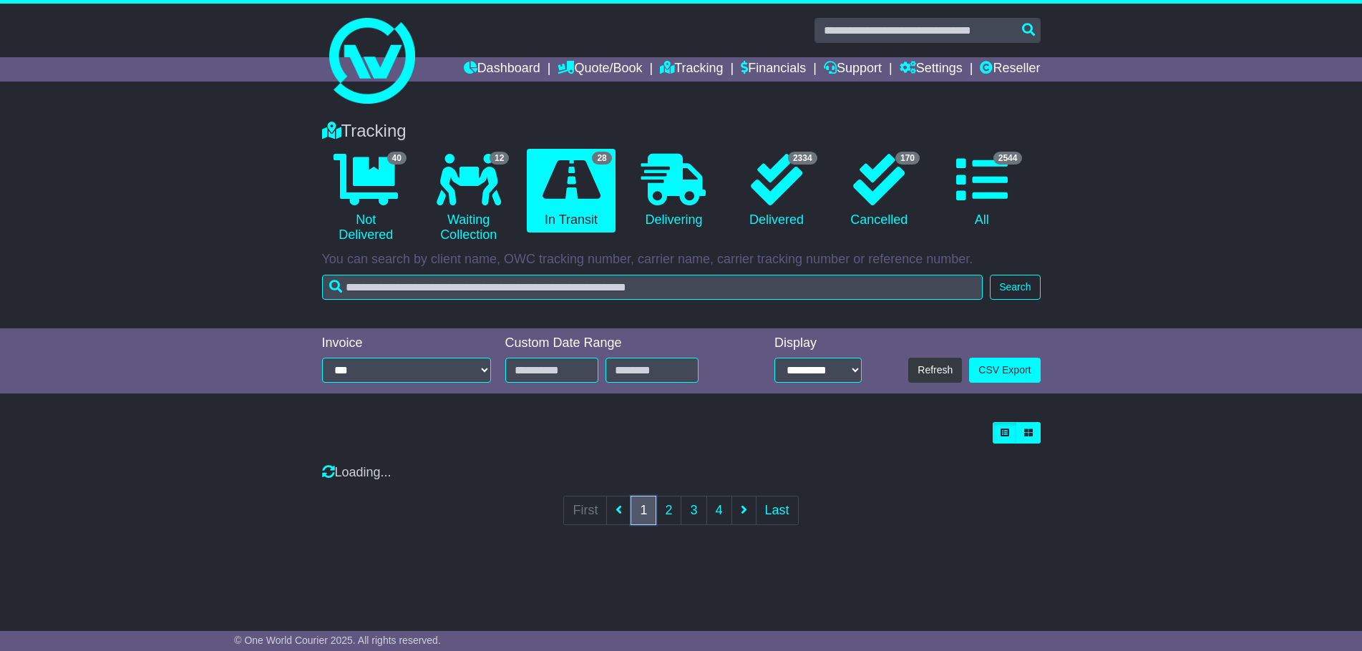
scroll to position [0, 0]
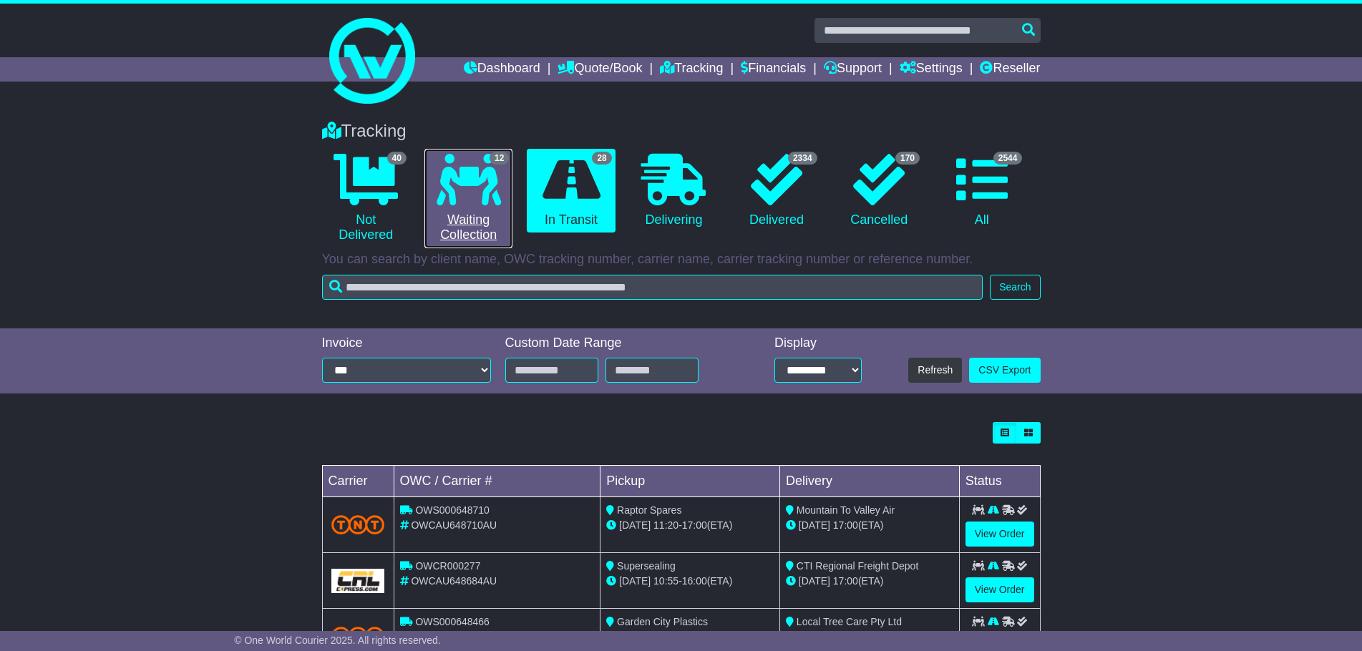
click at [509, 188] on link "12 Waiting Collection" at bounding box center [468, 198] width 88 height 99
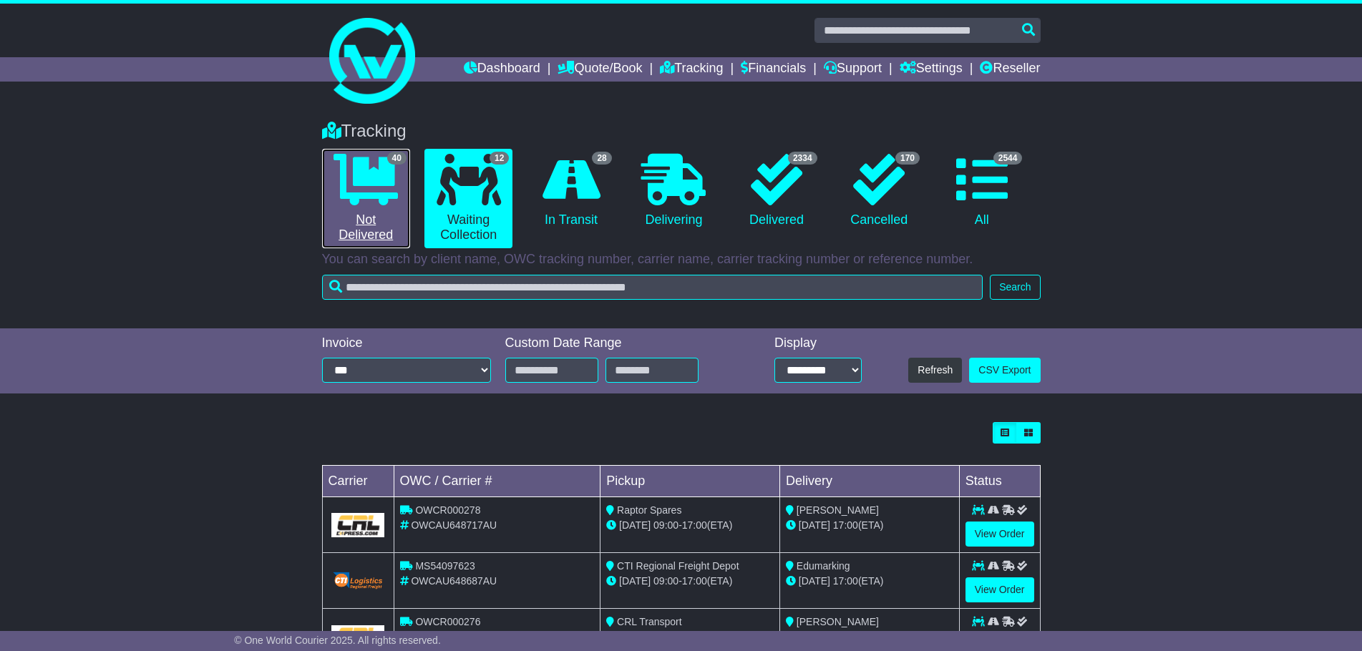
click at [395, 220] on link "40 Not Delivered" at bounding box center [366, 198] width 88 height 99
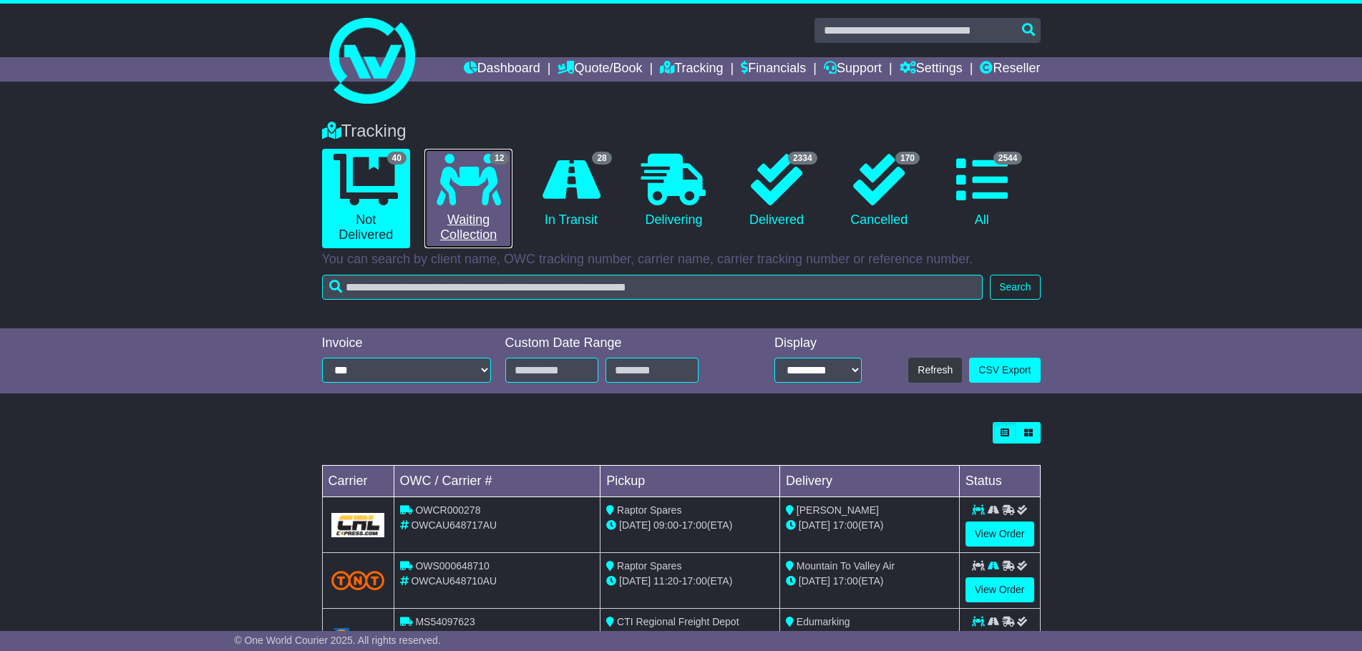
click at [467, 177] on icon at bounding box center [468, 180] width 64 height 52
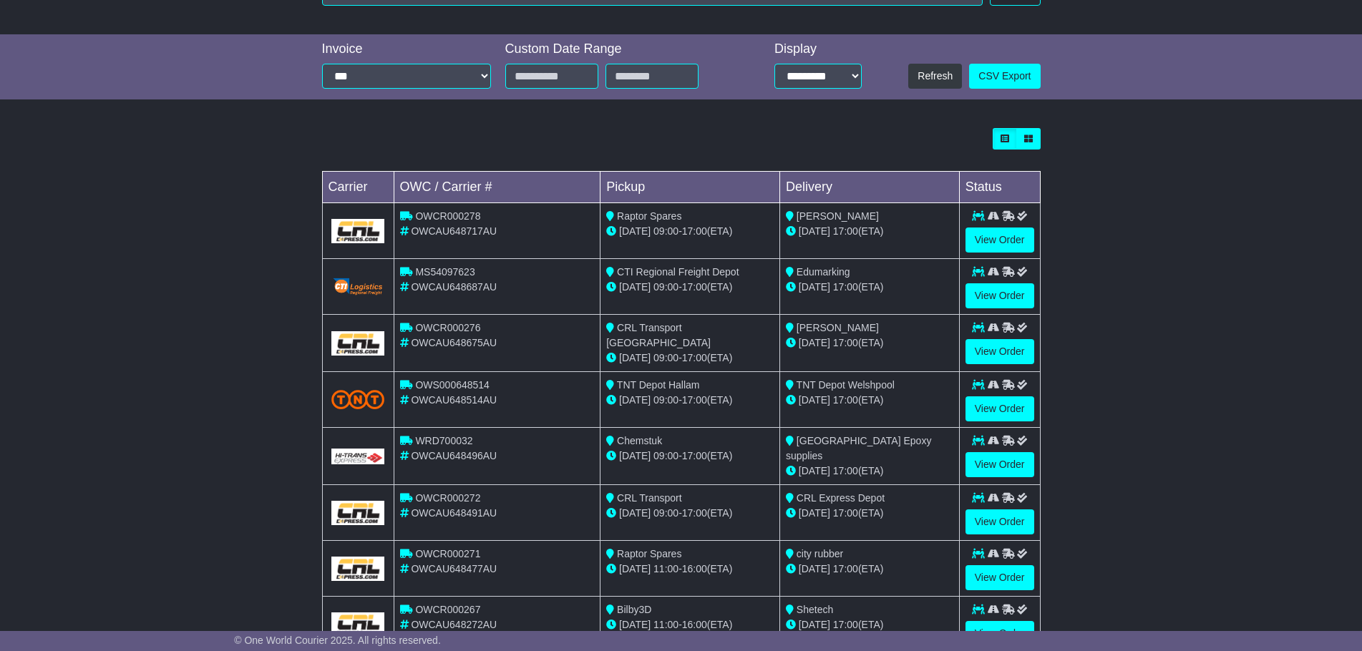
scroll to position [121, 0]
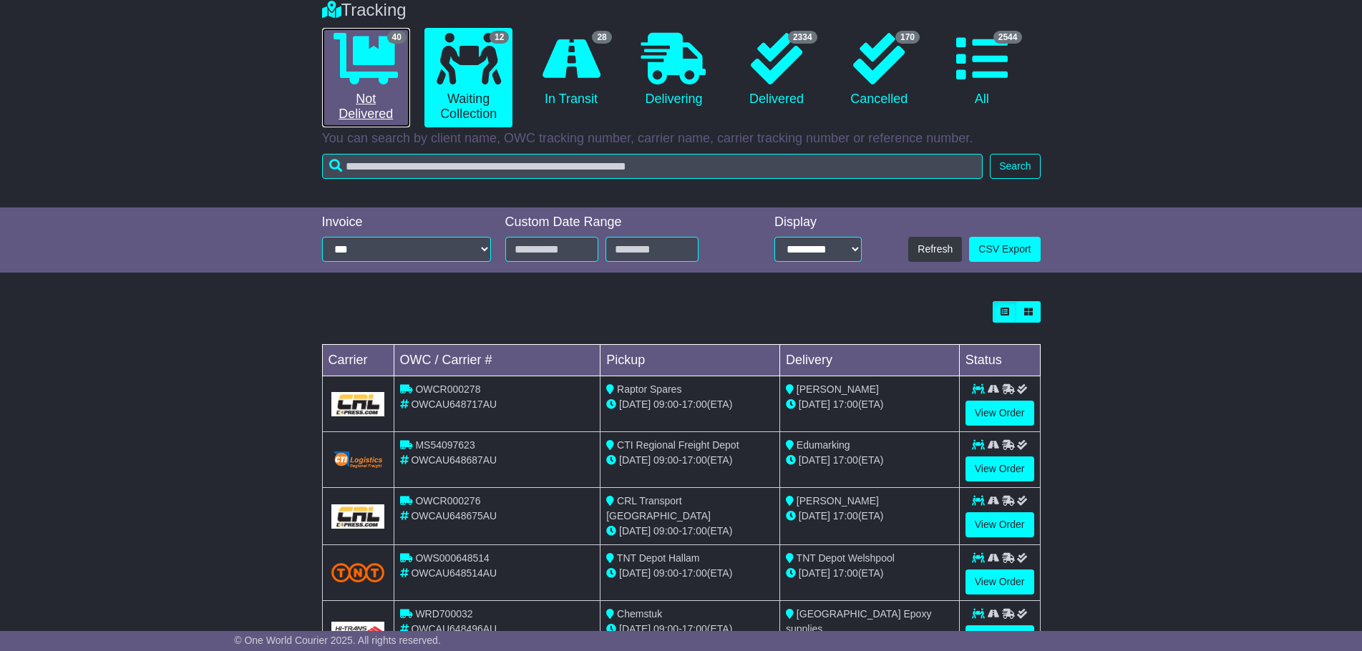
click at [369, 78] on icon at bounding box center [365, 59] width 64 height 52
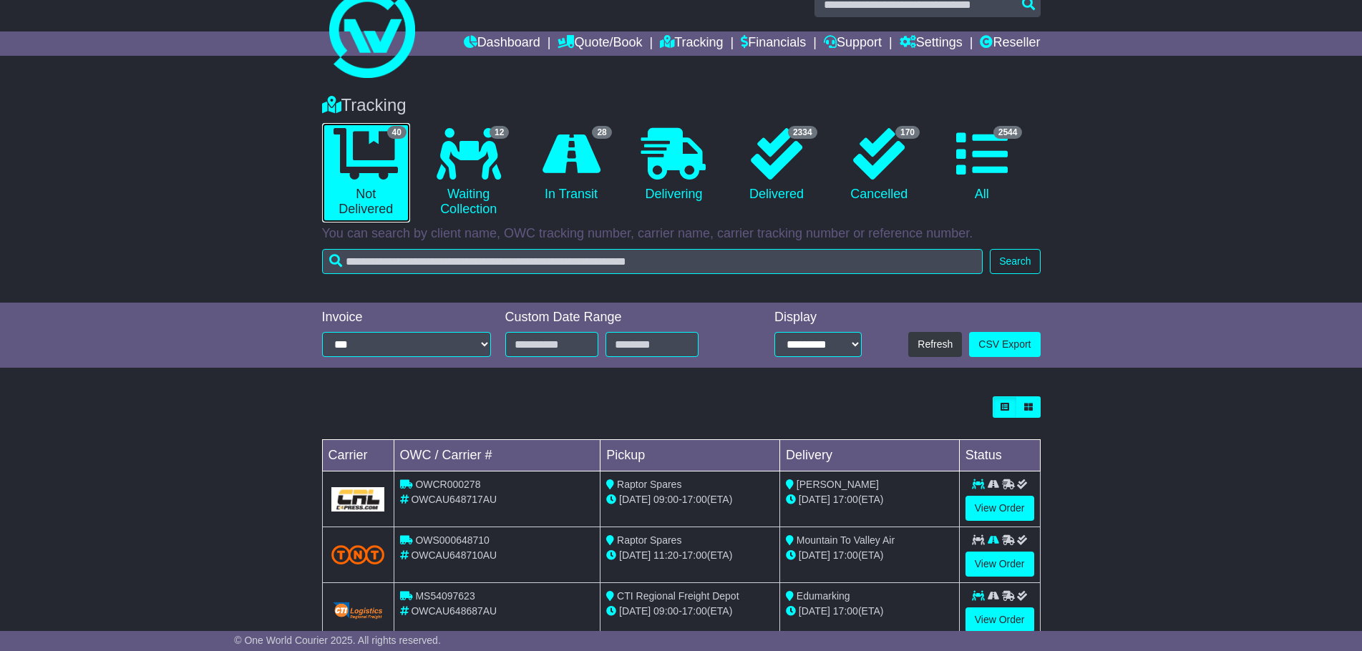
scroll to position [0, 0]
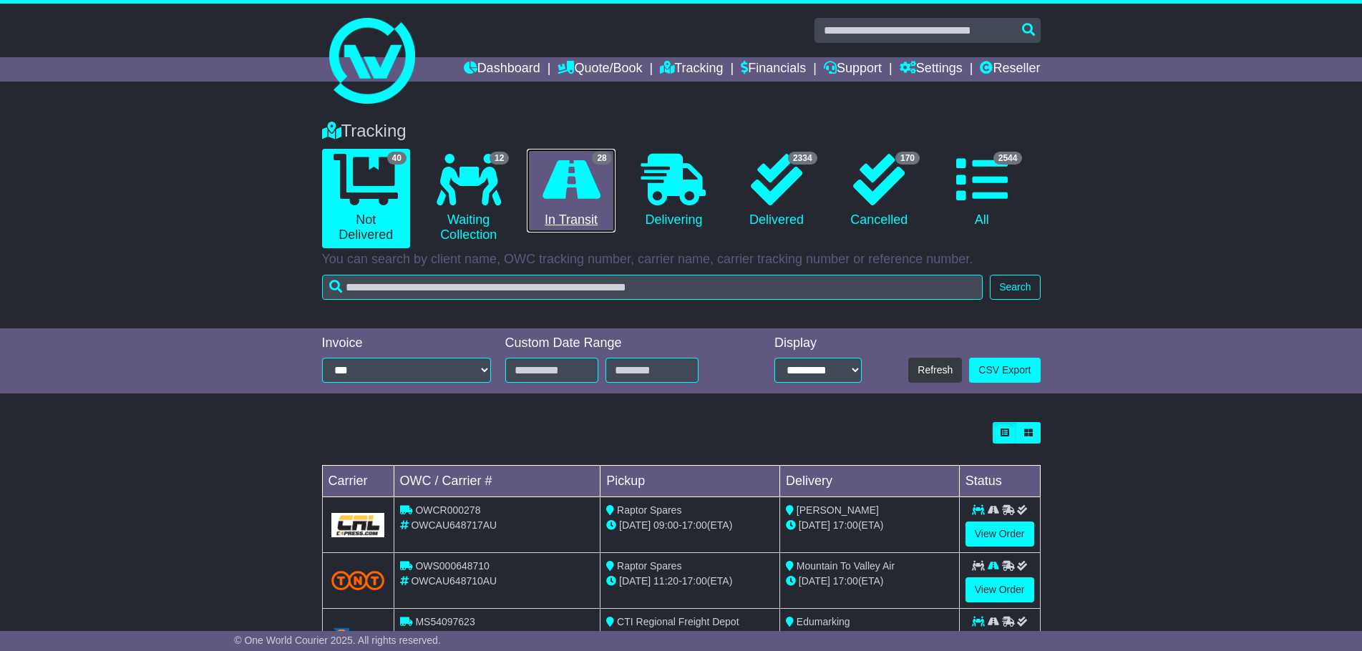
click at [575, 219] on link "28 In Transit" at bounding box center [571, 191] width 88 height 84
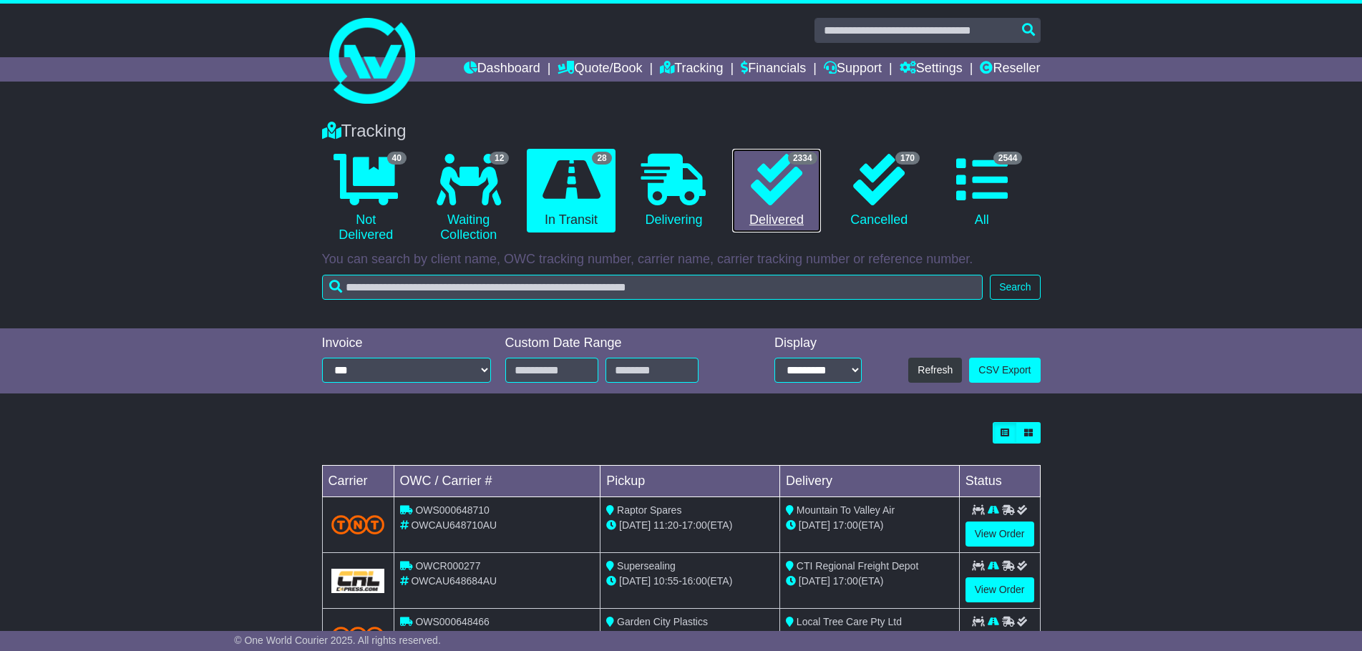
click at [743, 196] on link "2334 Delivered" at bounding box center [776, 191] width 88 height 84
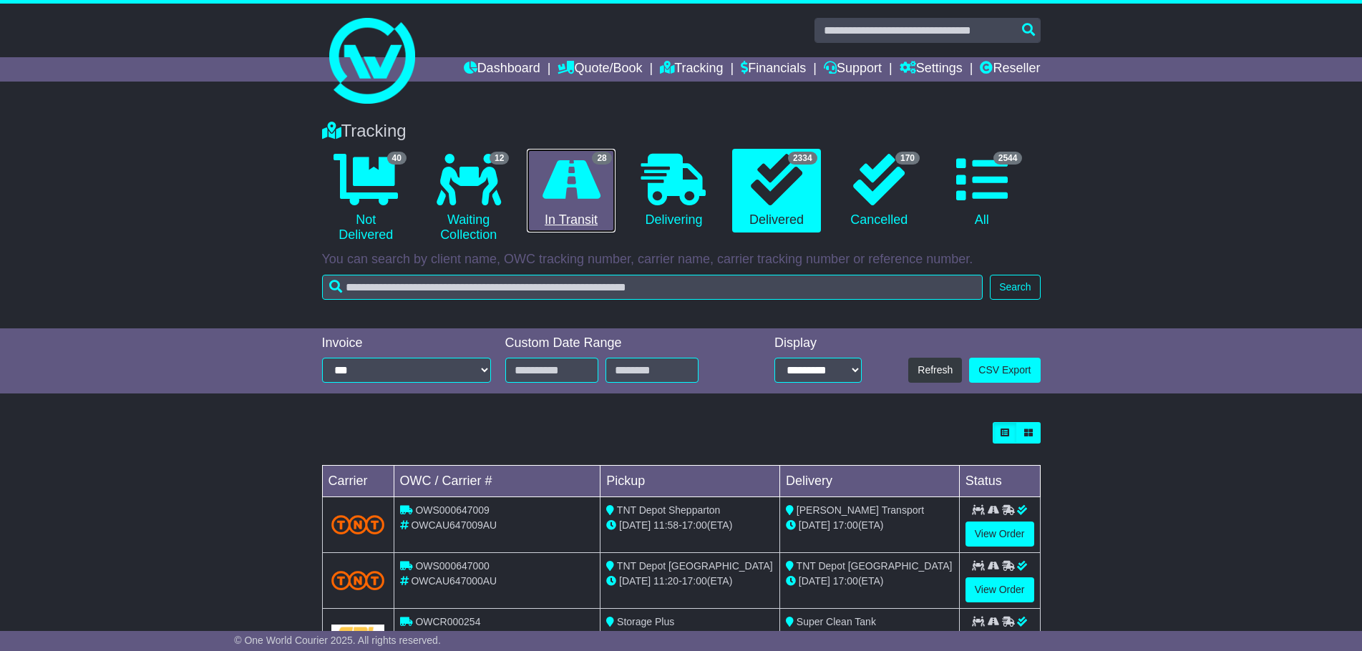
click at [595, 199] on icon at bounding box center [571, 180] width 58 height 52
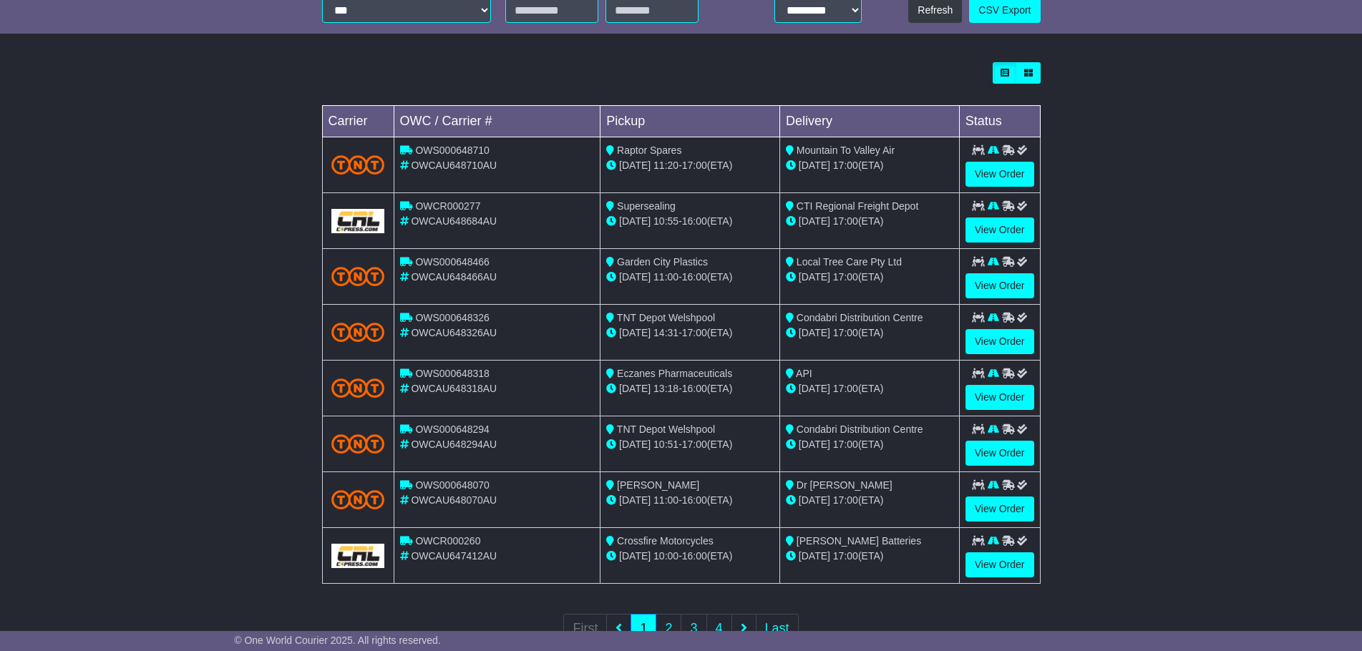
scroll to position [407, 0]
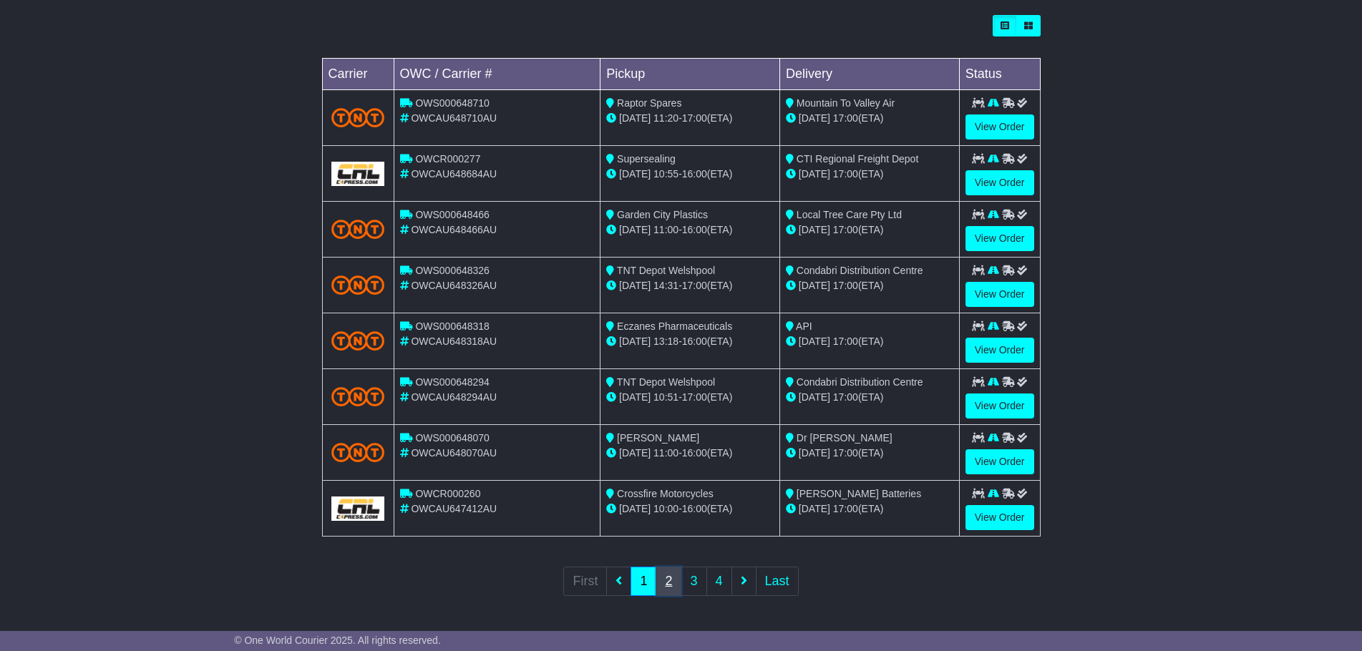
click at [664, 588] on link "2" at bounding box center [668, 581] width 26 height 29
click at [635, 586] on link "1" at bounding box center [643, 581] width 26 height 29
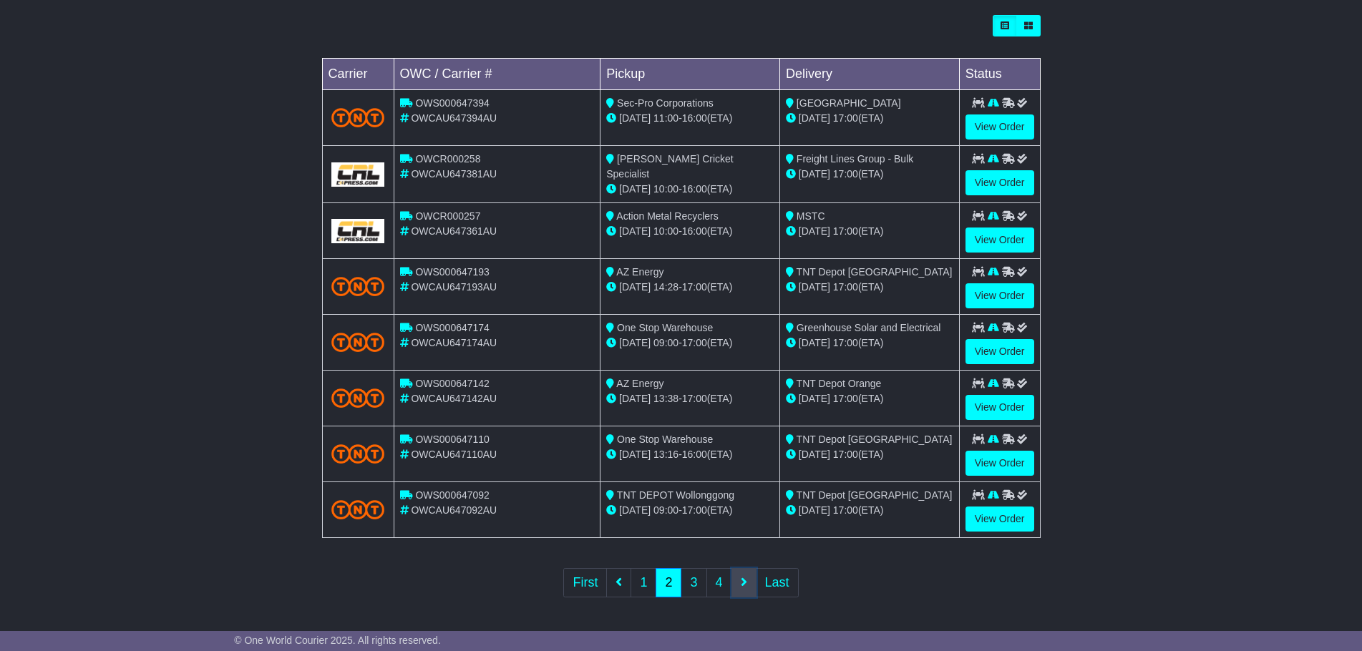
click at [734, 592] on link at bounding box center [743, 582] width 25 height 29
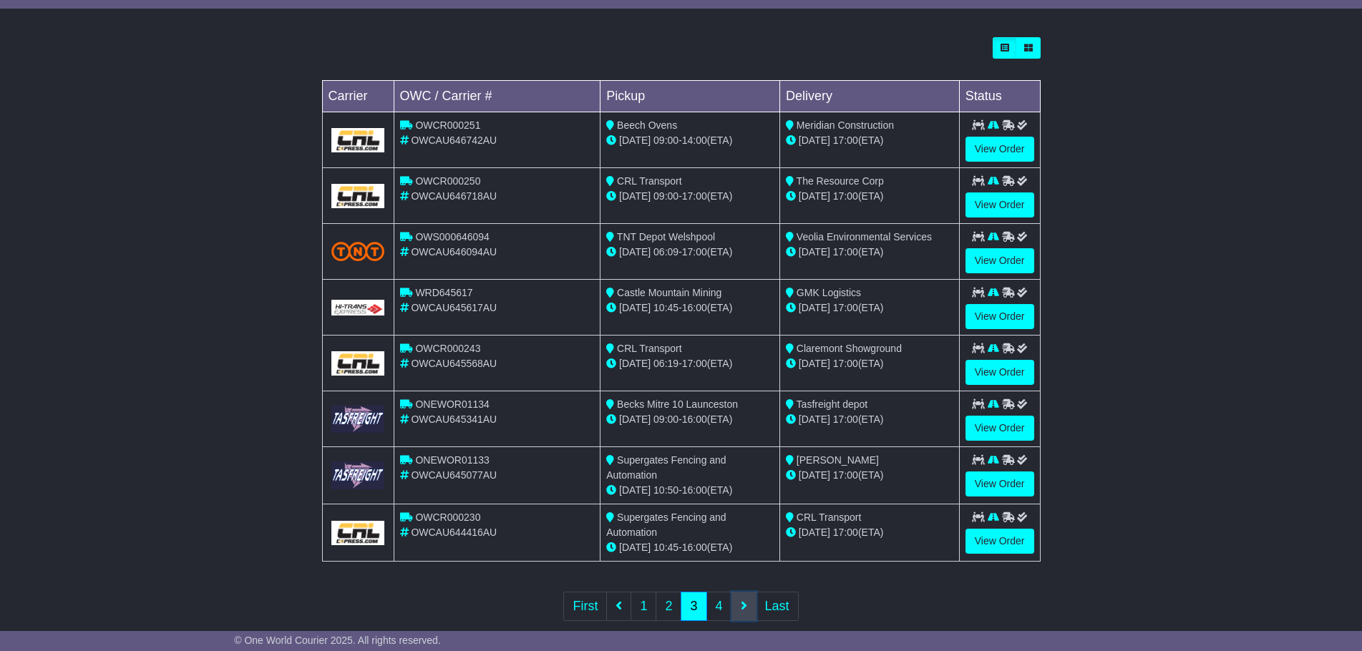
scroll to position [410, 0]
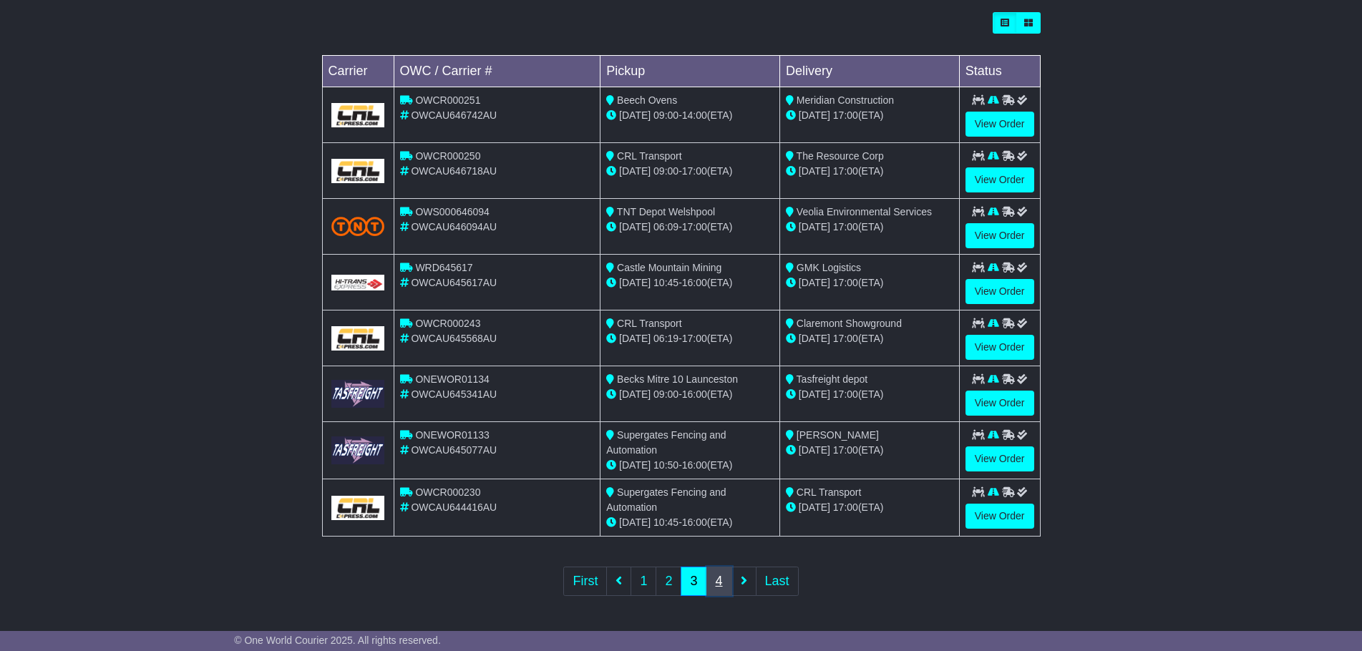
click at [712, 580] on link "4" at bounding box center [719, 581] width 26 height 29
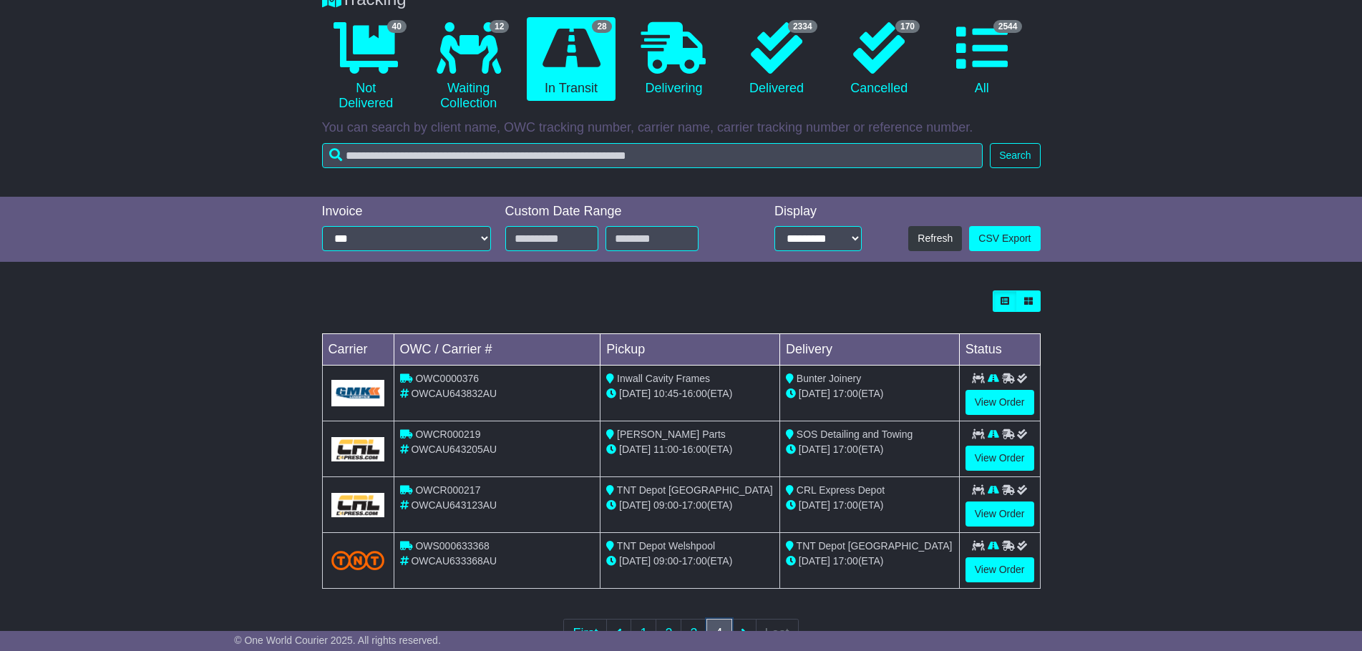
scroll to position [184, 0]
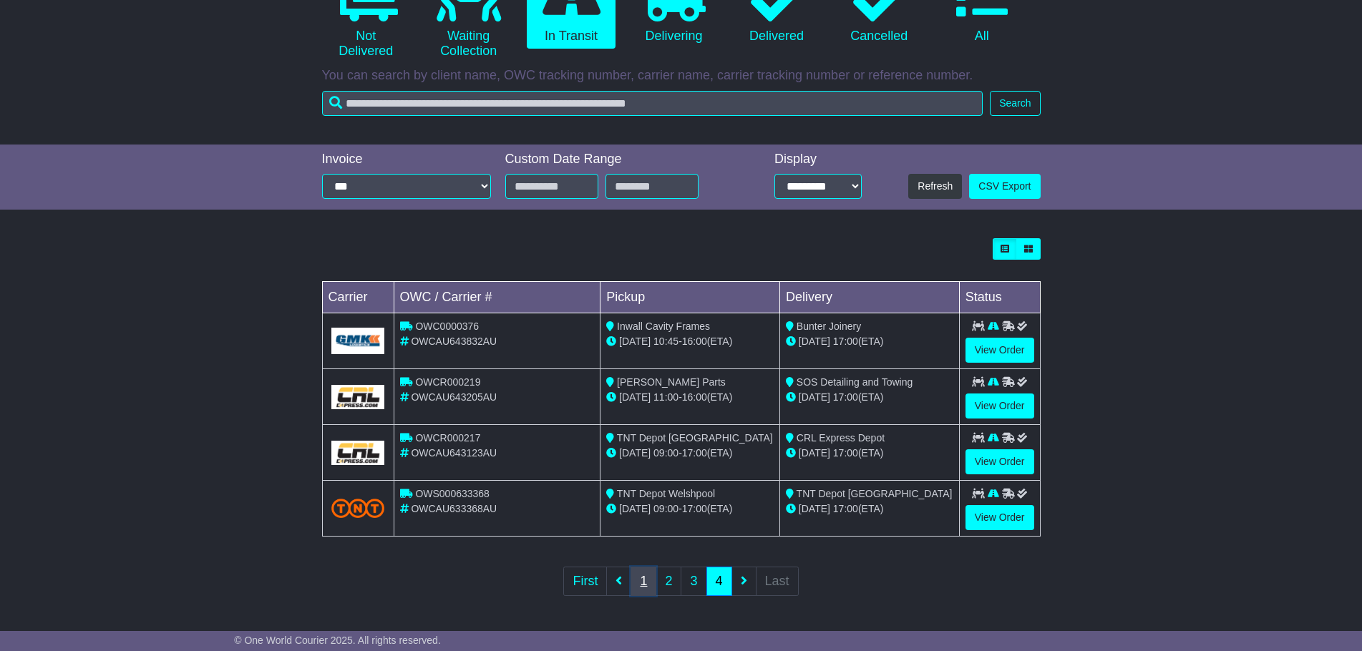
click at [642, 587] on link "1" at bounding box center [643, 581] width 26 height 29
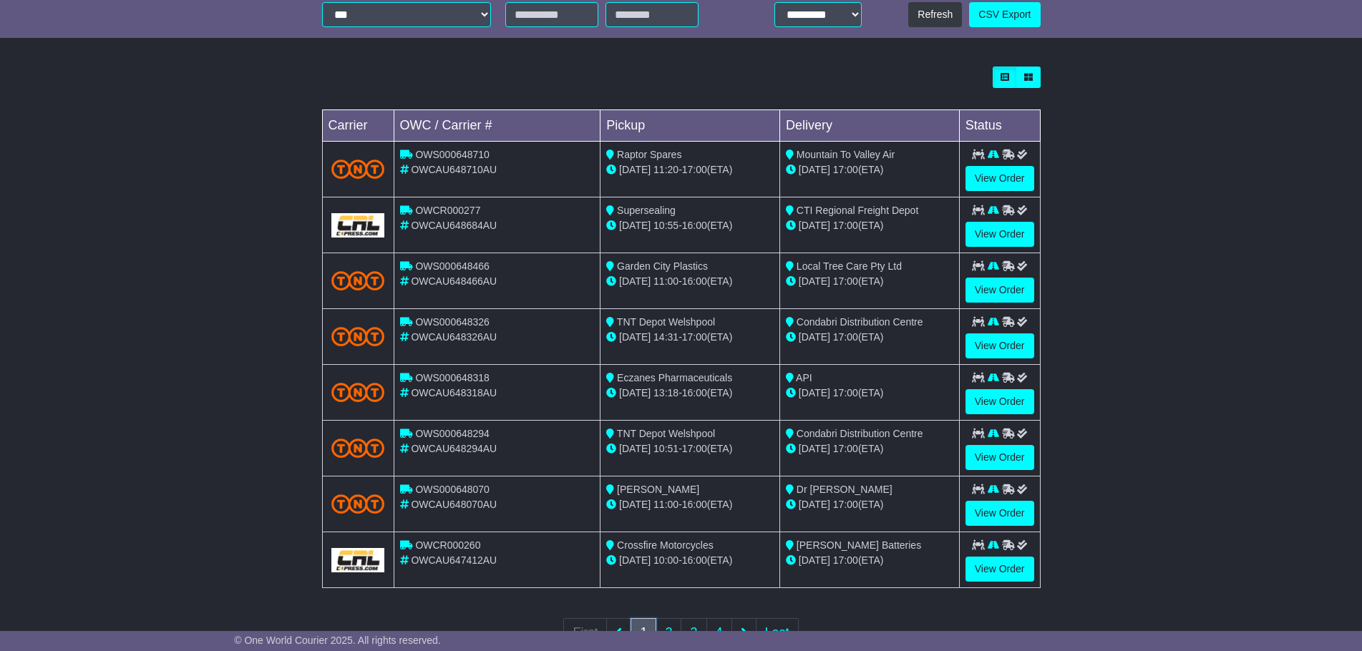
scroll to position [121, 0]
